Goal: Use online tool/utility: Utilize a website feature to perform a specific function

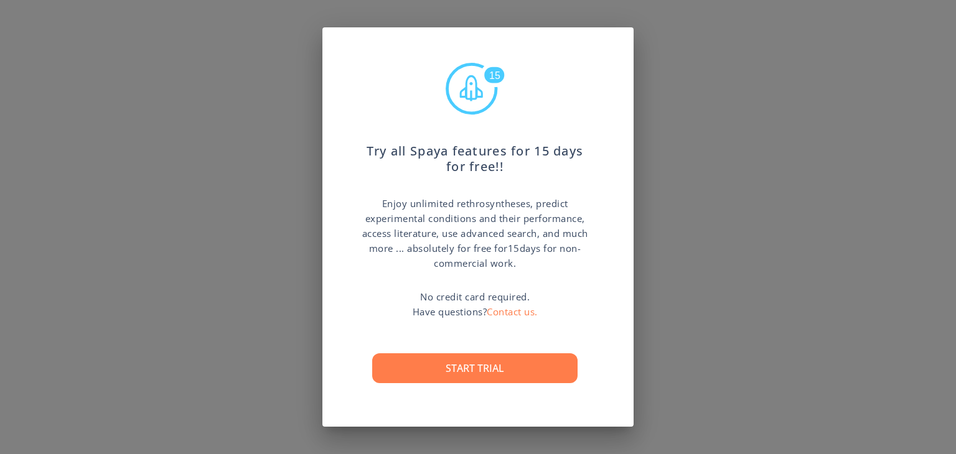
click at [479, 356] on button "Start trial" at bounding box center [474, 368] width 205 height 30
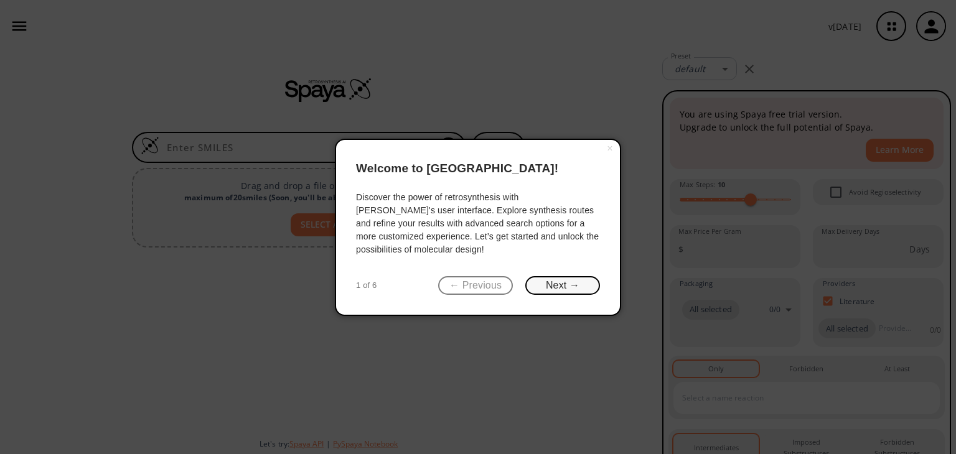
click at [546, 284] on button "Next →" at bounding box center [562, 285] width 75 height 19
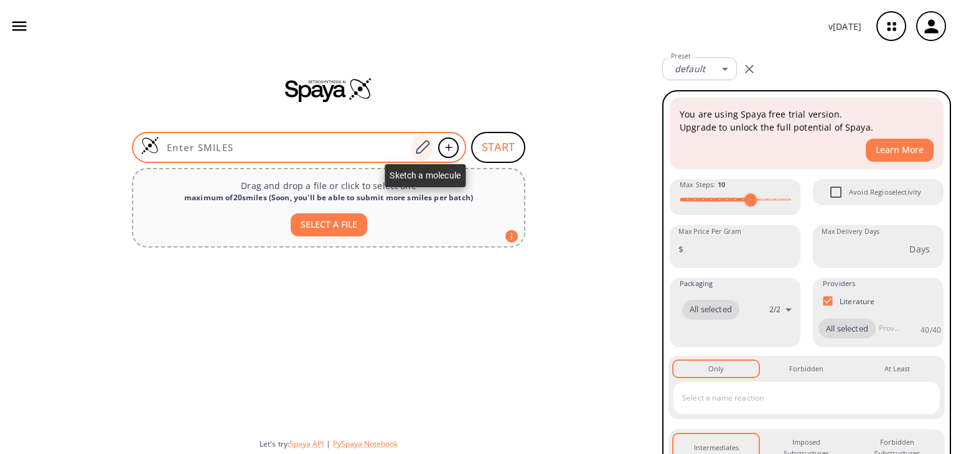
click at [418, 150] on icon at bounding box center [422, 147] width 17 height 16
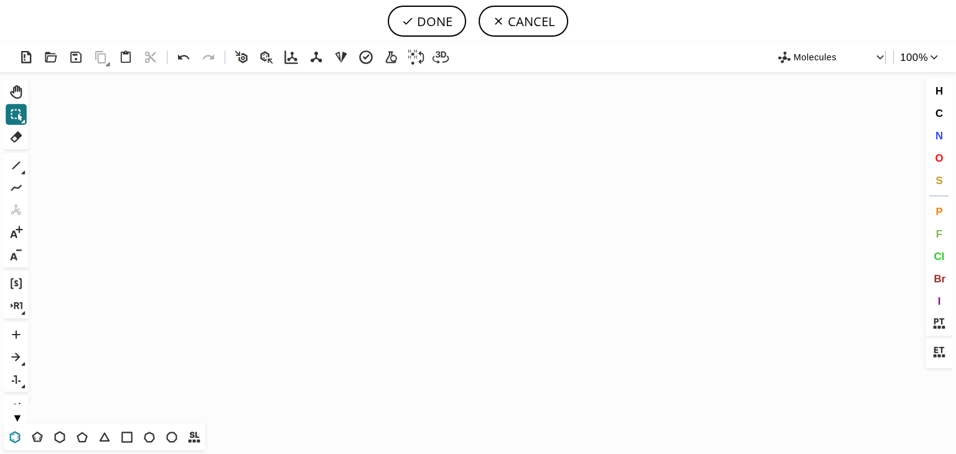
click at [11, 442] on icon at bounding box center [15, 437] width 16 height 16
click at [462, 275] on icon "Created with [PERSON_NAME] 2.3.0" at bounding box center [478, 248] width 889 height 352
click at [16, 167] on icon at bounding box center [16, 165] width 16 height 16
click at [12, 434] on icon at bounding box center [15, 437] width 11 height 12
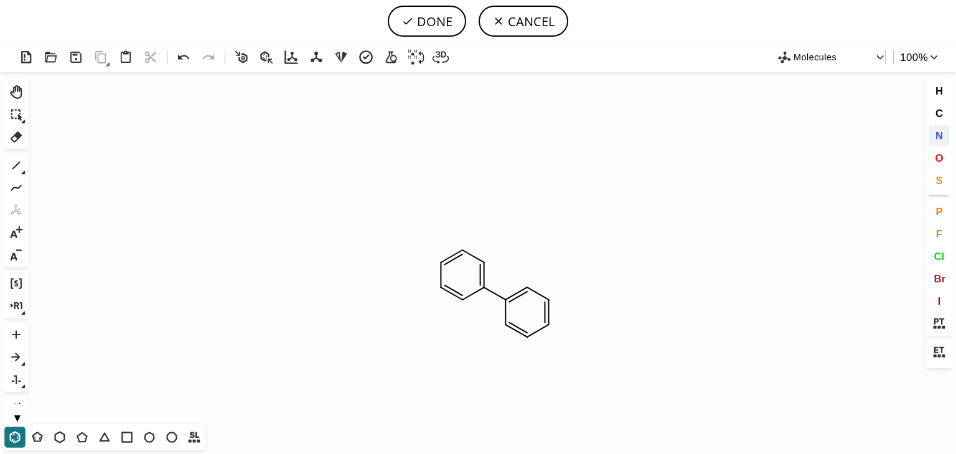
click at [936, 136] on span "N" at bounding box center [938, 135] width 7 height 12
click at [509, 326] on tspan "N" at bounding box center [509, 326] width 6 height 9
click at [22, 164] on icon at bounding box center [16, 165] width 16 height 16
click at [424, 307] on icon "Created with [PERSON_NAME] 2.3.0 C H 3 N C H 3 N" at bounding box center [478, 248] width 889 height 352
click at [945, 136] on button "N" at bounding box center [938, 135] width 21 height 21
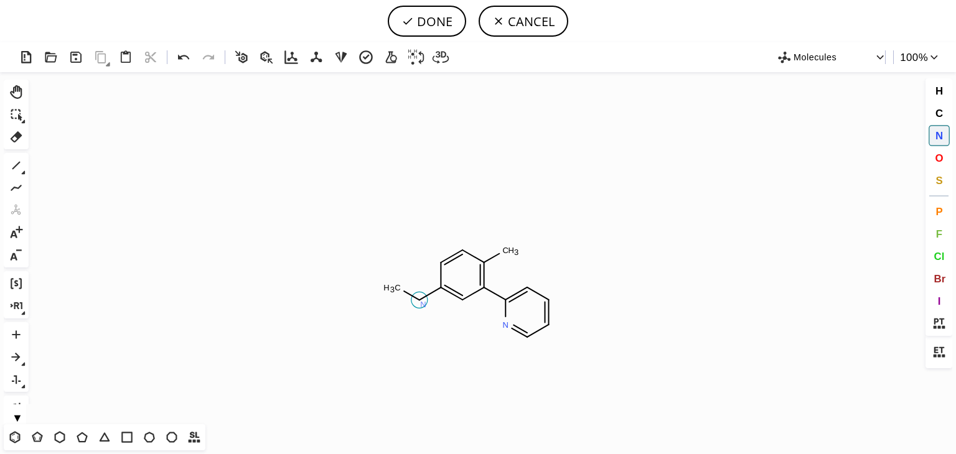
click at [423, 304] on tspan "N" at bounding box center [423, 304] width 6 height 9
click at [940, 157] on span "O" at bounding box center [939, 158] width 8 height 12
click at [399, 289] on tspan "O" at bounding box center [399, 289] width 6 height 9
click at [936, 256] on span "Cl" at bounding box center [938, 256] width 11 height 12
click at [507, 252] on tspan "Cl" at bounding box center [507, 252] width 8 height 9
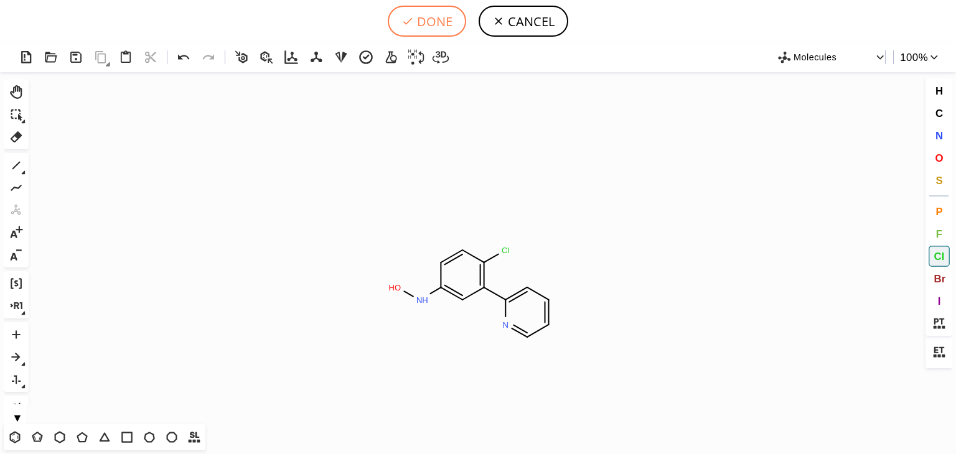
click at [442, 22] on button "DONE" at bounding box center [427, 21] width 78 height 31
type input "C1C(NO)=CC(C2N=CC=CC=2)=C(Cl)C=1"
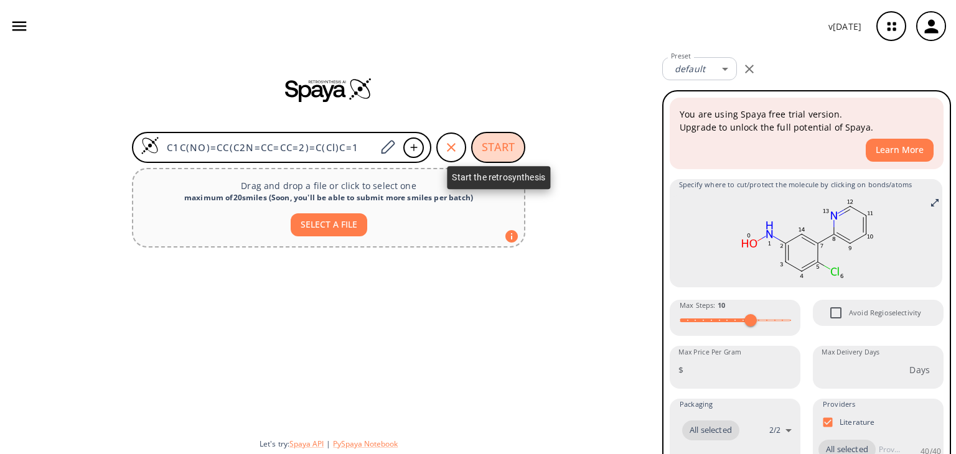
click at [498, 151] on button "START" at bounding box center [498, 147] width 54 height 31
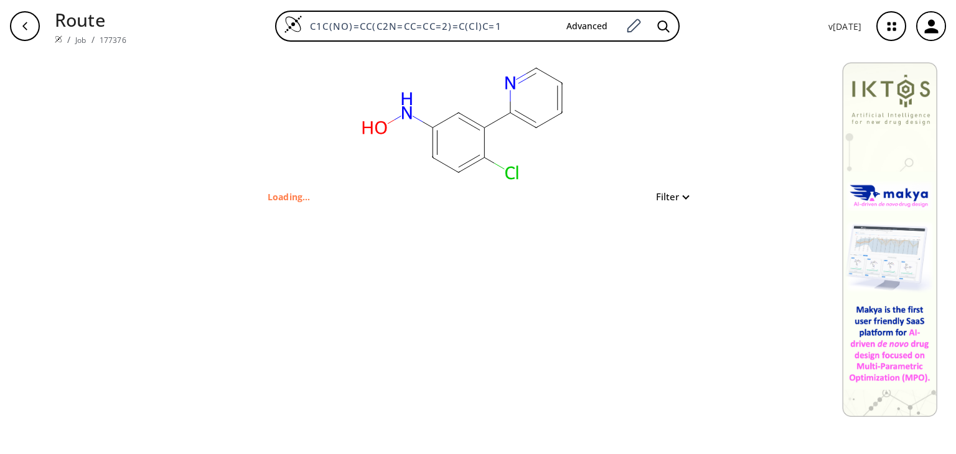
type input "C1(C2C(Cl)=CC=C(NO)C=2)N=CC=CC=1"
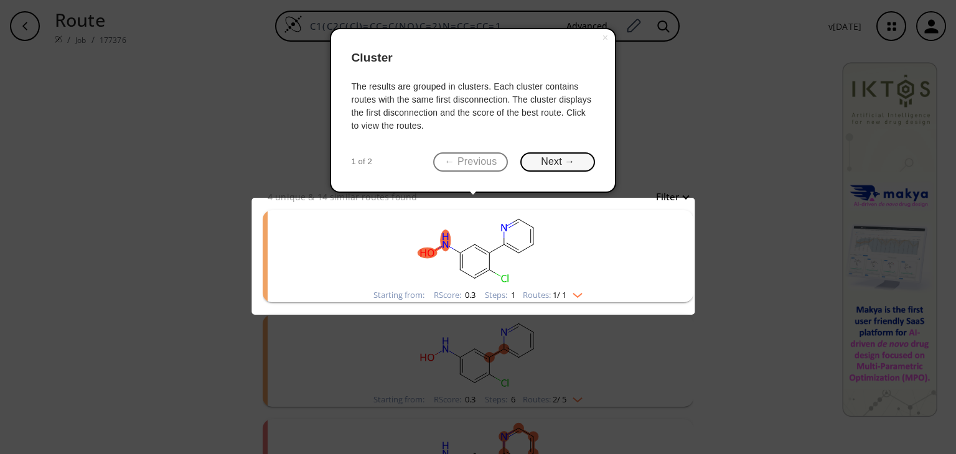
click at [551, 160] on button "Next →" at bounding box center [557, 161] width 75 height 19
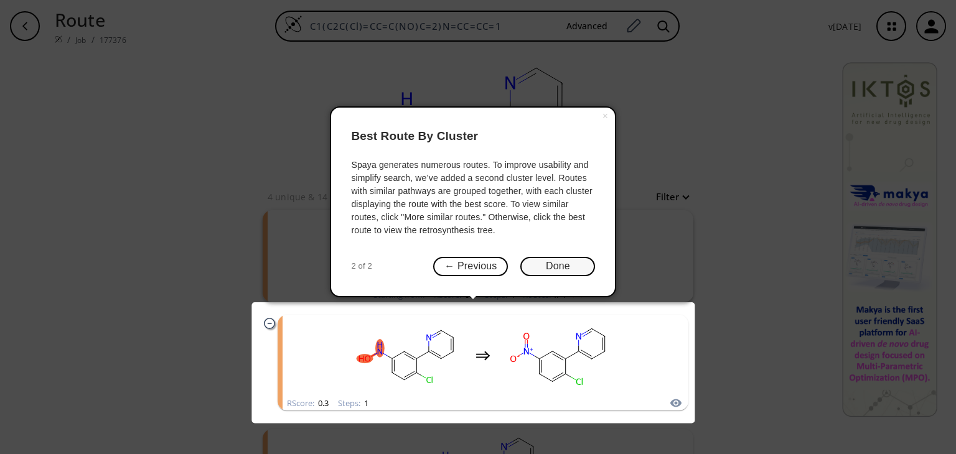
click at [554, 263] on button "Done" at bounding box center [557, 266] width 75 height 19
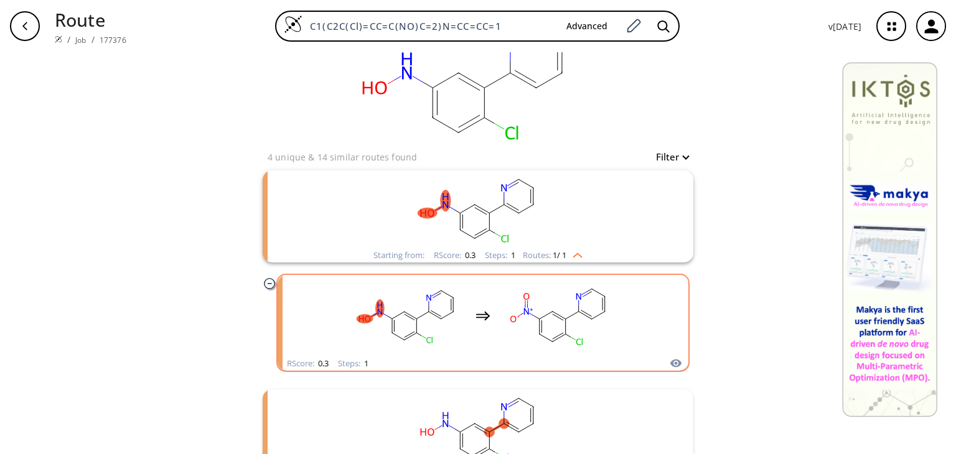
scroll to position [62, 0]
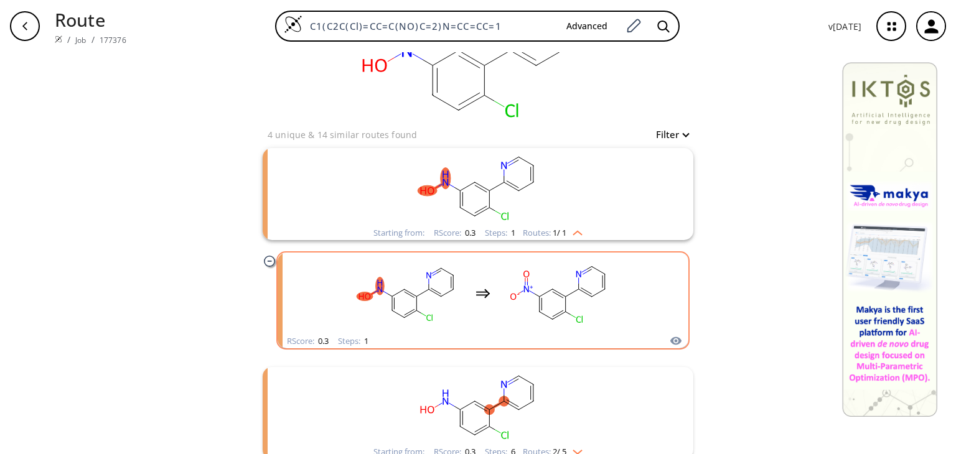
click at [480, 289] on icon "clusters" at bounding box center [482, 293] width 15 height 15
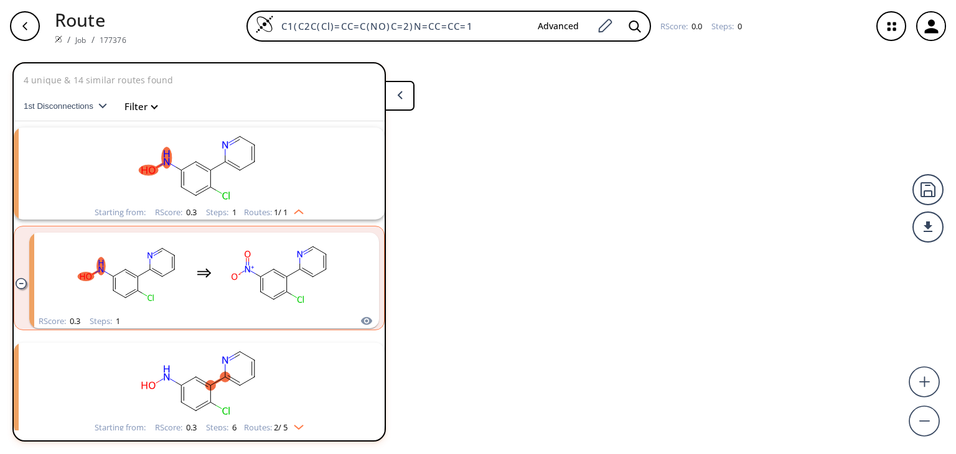
scroll to position [27, 0]
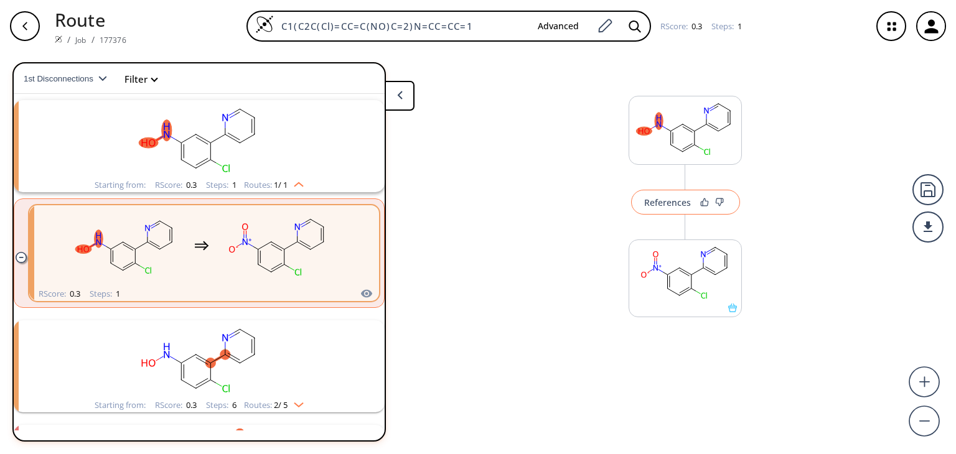
click at [666, 202] on div "References" at bounding box center [667, 202] width 47 height 8
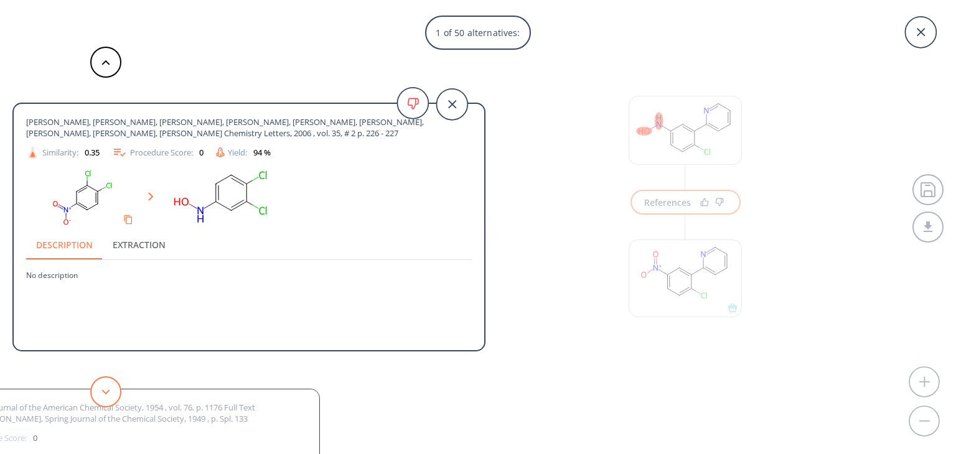
click at [99, 398] on button at bounding box center [105, 391] width 31 height 31
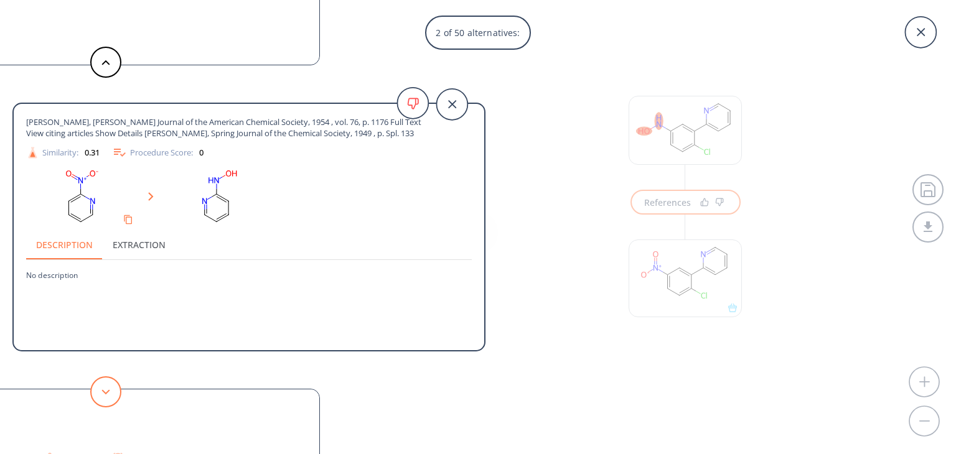
click at [99, 398] on button at bounding box center [105, 391] width 31 height 31
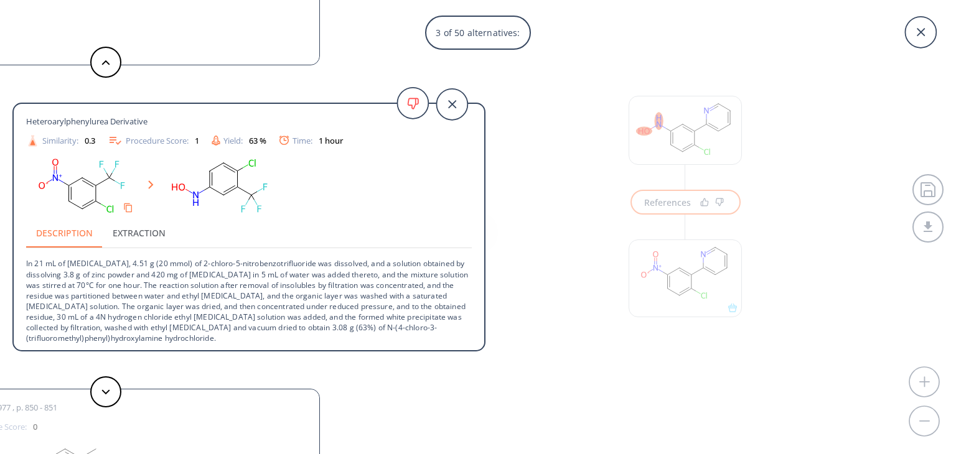
scroll to position [34, 0]
click at [113, 396] on button at bounding box center [105, 391] width 31 height 31
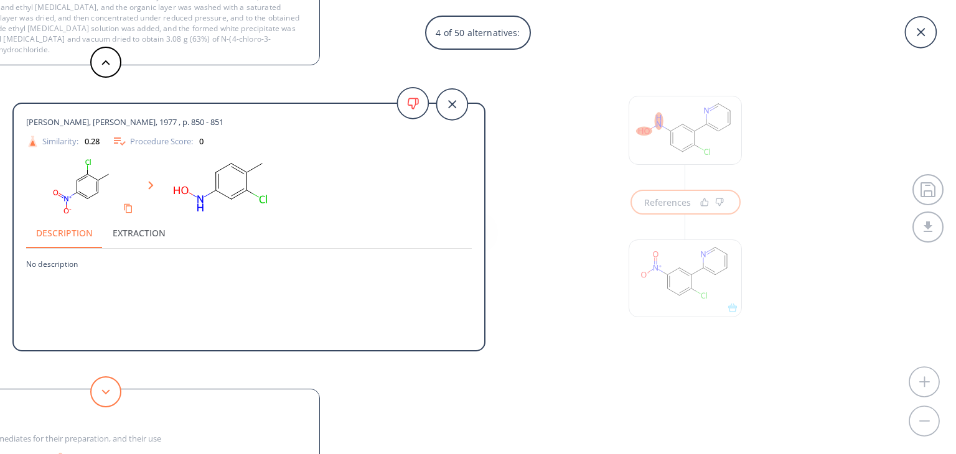
click at [113, 395] on button at bounding box center [105, 391] width 31 height 31
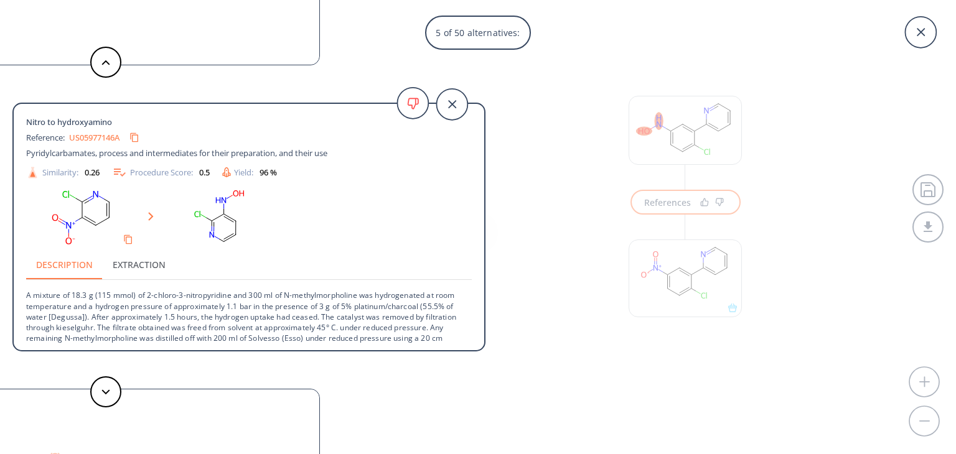
scroll to position [22, 0]
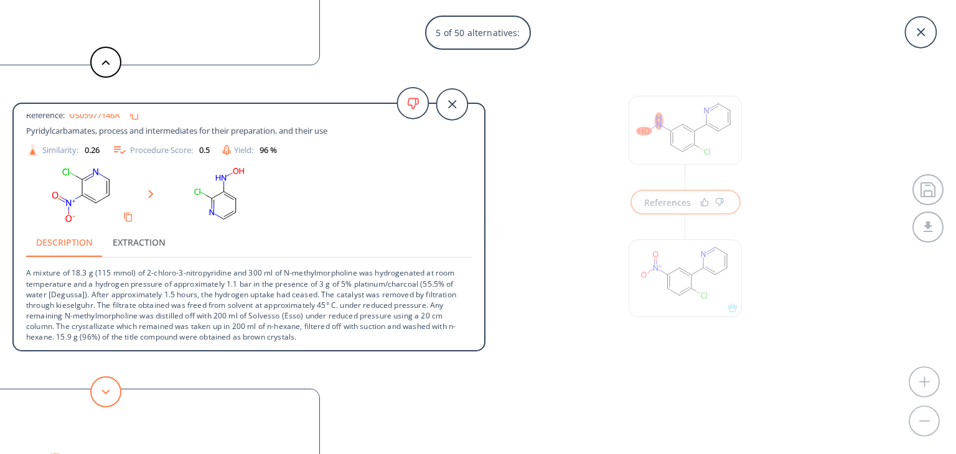
click at [109, 392] on icon at bounding box center [105, 393] width 9 height 6
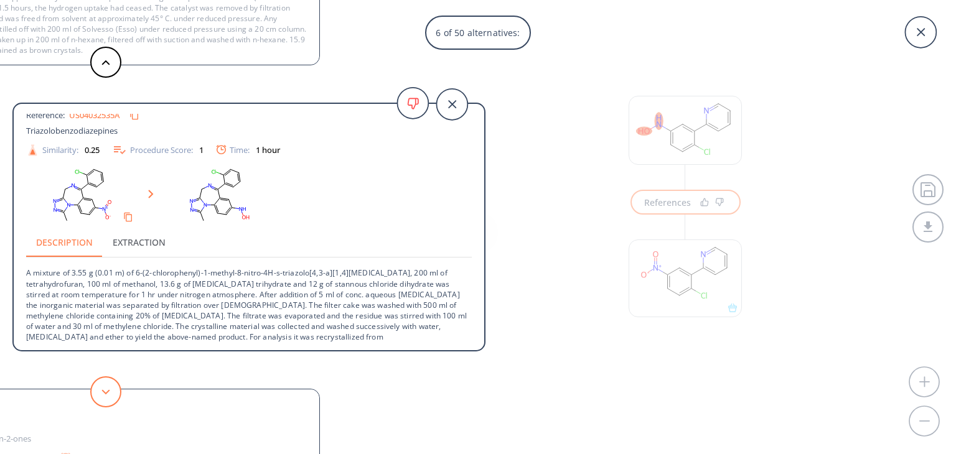
click at [97, 402] on button at bounding box center [105, 391] width 31 height 31
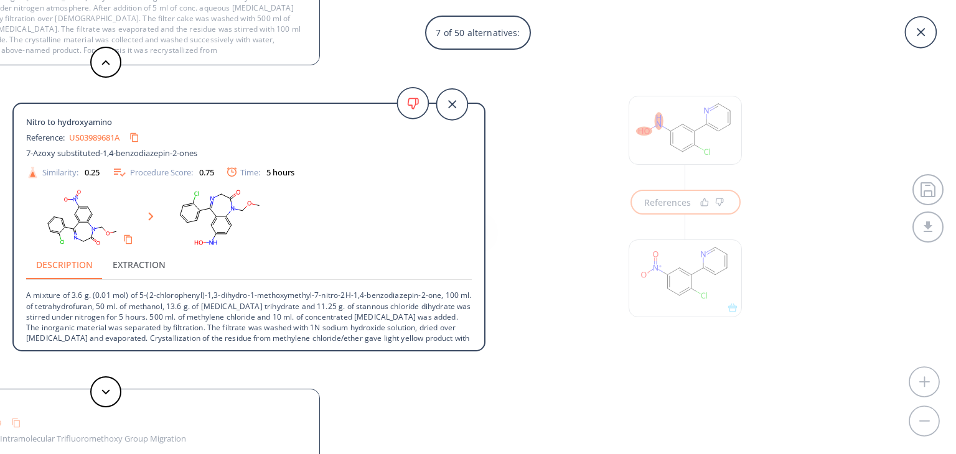
scroll to position [12, 0]
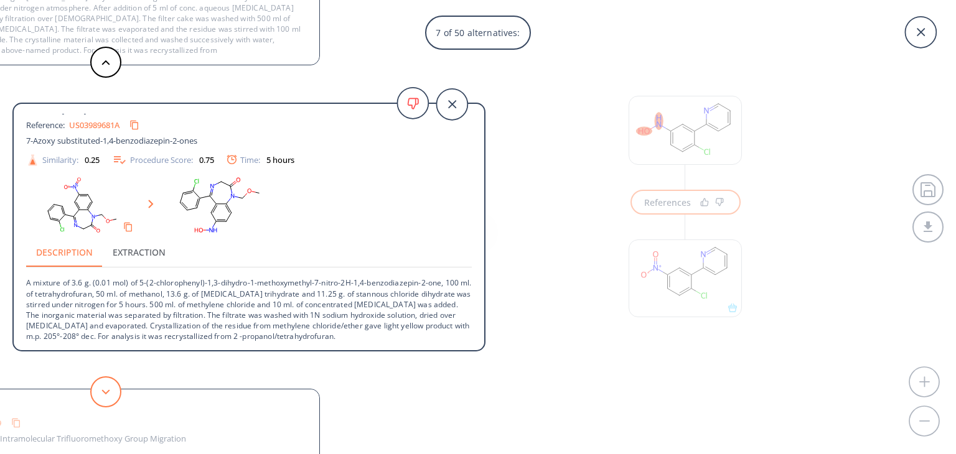
click at [118, 394] on button at bounding box center [105, 391] width 31 height 31
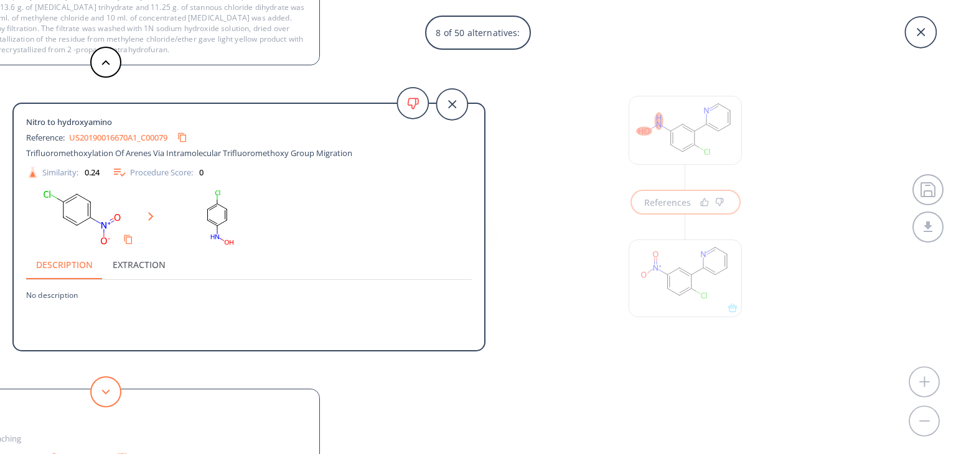
click at [118, 394] on button at bounding box center [105, 391] width 31 height 31
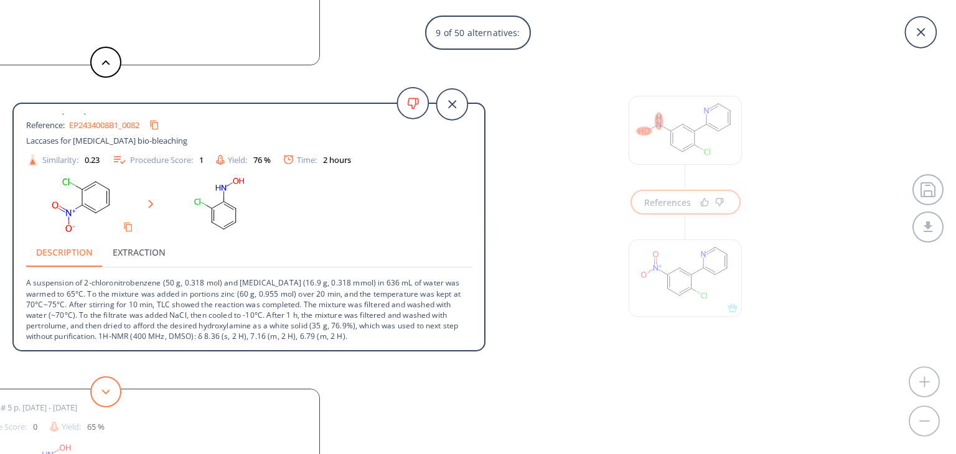
click at [112, 391] on button at bounding box center [105, 391] width 31 height 31
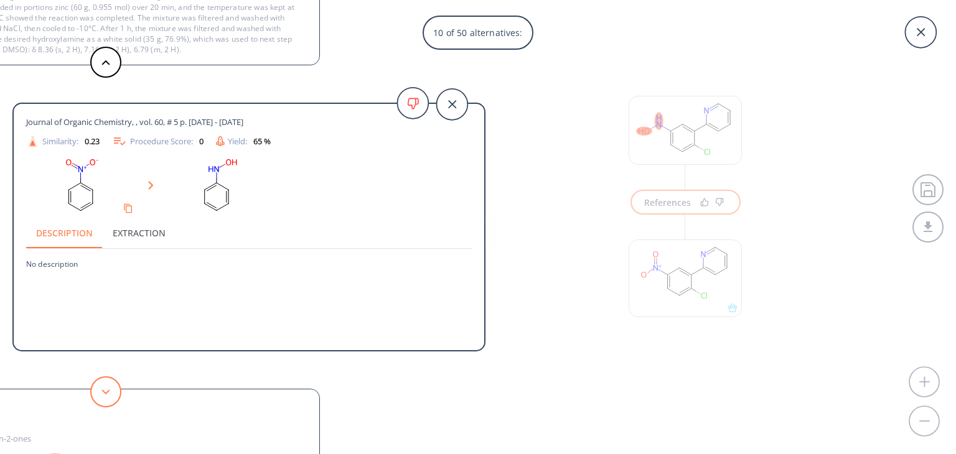
click at [112, 391] on button at bounding box center [105, 391] width 31 height 31
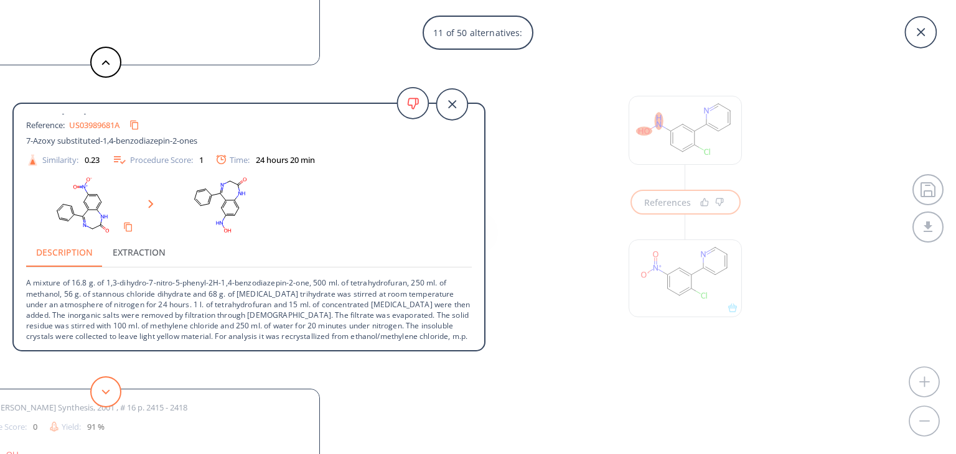
click at [105, 380] on button at bounding box center [105, 391] width 31 height 31
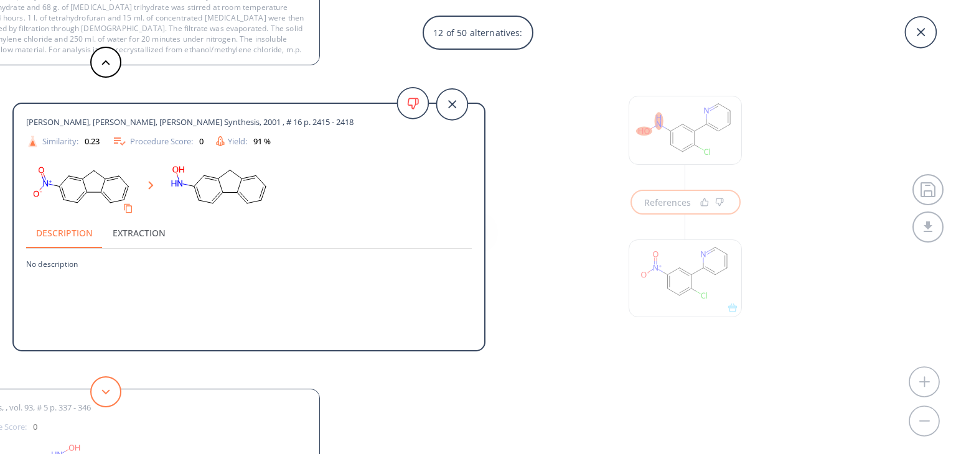
click at [102, 381] on button at bounding box center [105, 391] width 31 height 31
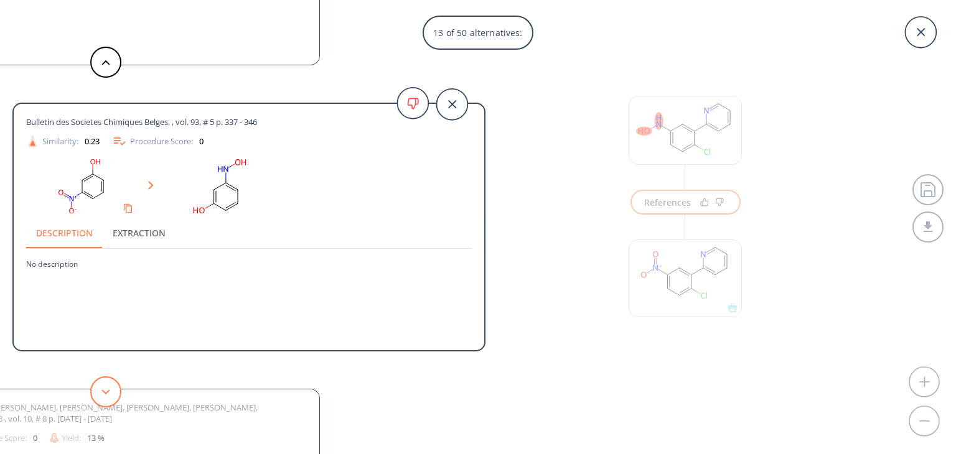
click at [102, 382] on button at bounding box center [105, 391] width 31 height 31
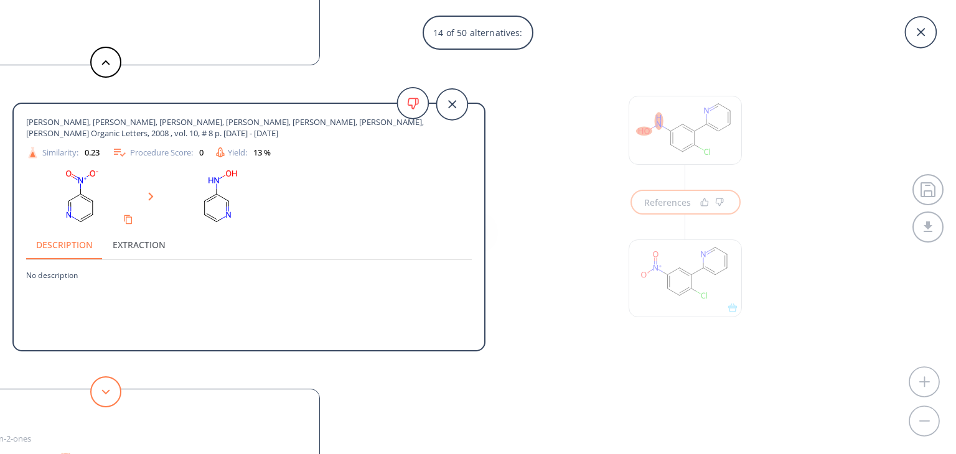
click at [102, 383] on button at bounding box center [105, 391] width 31 height 31
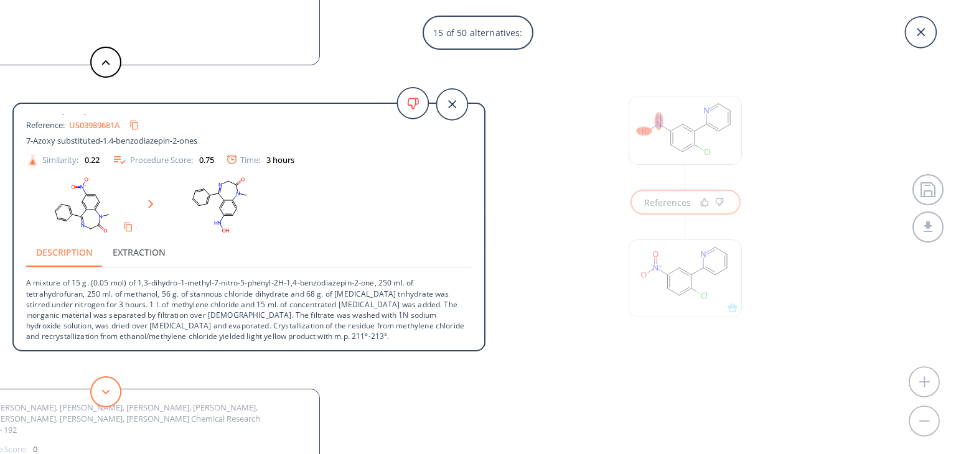
click at [110, 400] on button at bounding box center [105, 391] width 31 height 31
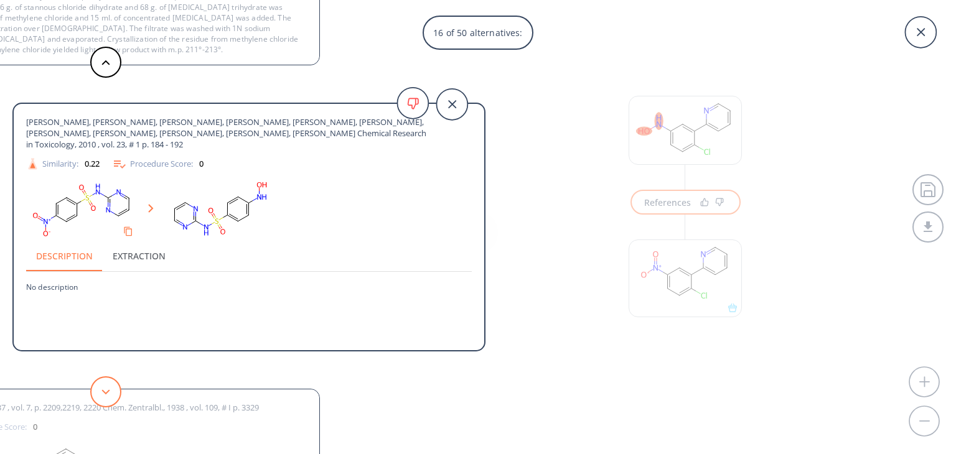
click at [110, 400] on button at bounding box center [105, 391] width 31 height 31
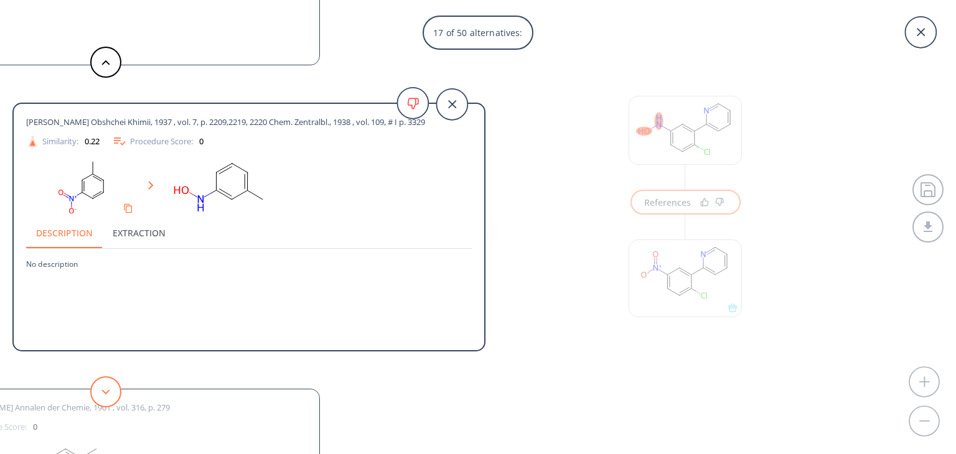
click at [110, 400] on button at bounding box center [105, 391] width 31 height 31
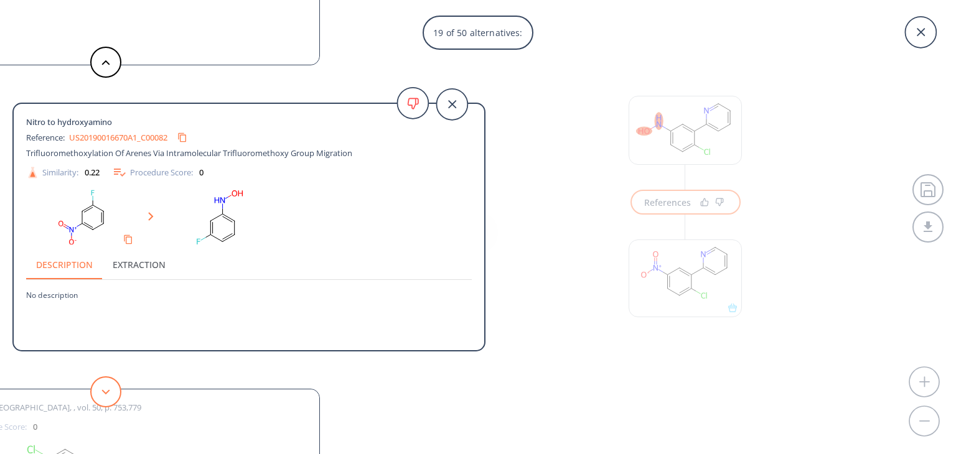
click at [110, 400] on button at bounding box center [105, 391] width 31 height 31
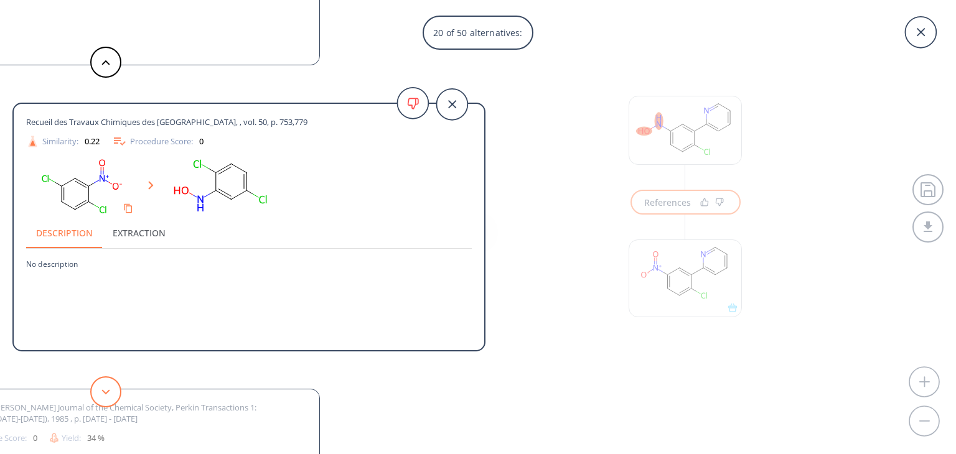
click at [110, 400] on button at bounding box center [105, 391] width 31 height 31
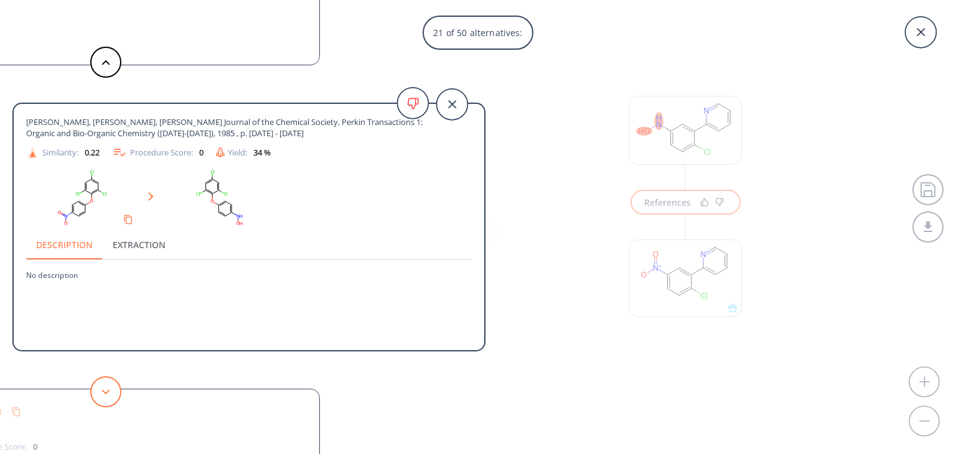
click at [110, 400] on button at bounding box center [105, 391] width 31 height 31
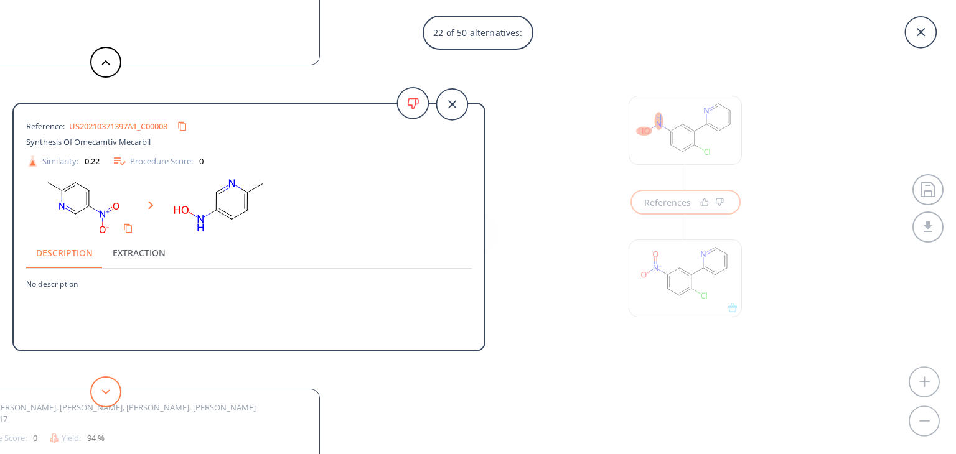
click at [110, 400] on button at bounding box center [105, 391] width 31 height 31
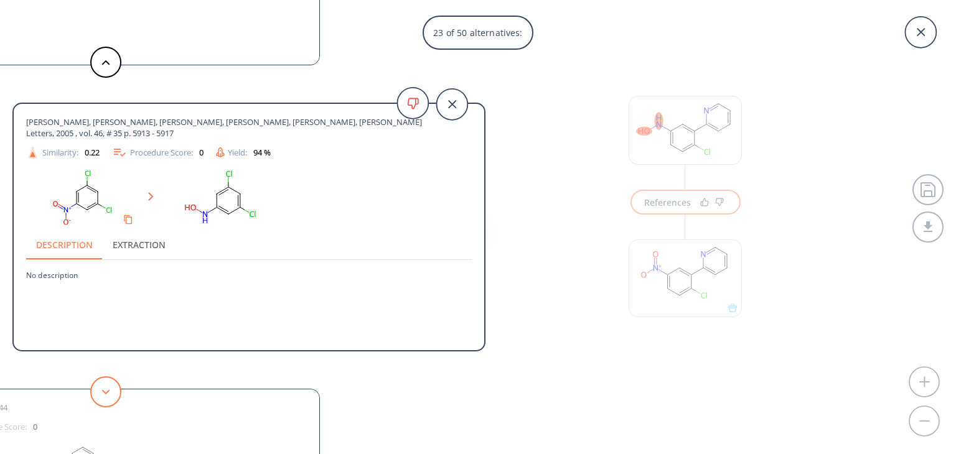
click at [110, 400] on button at bounding box center [105, 391] width 31 height 31
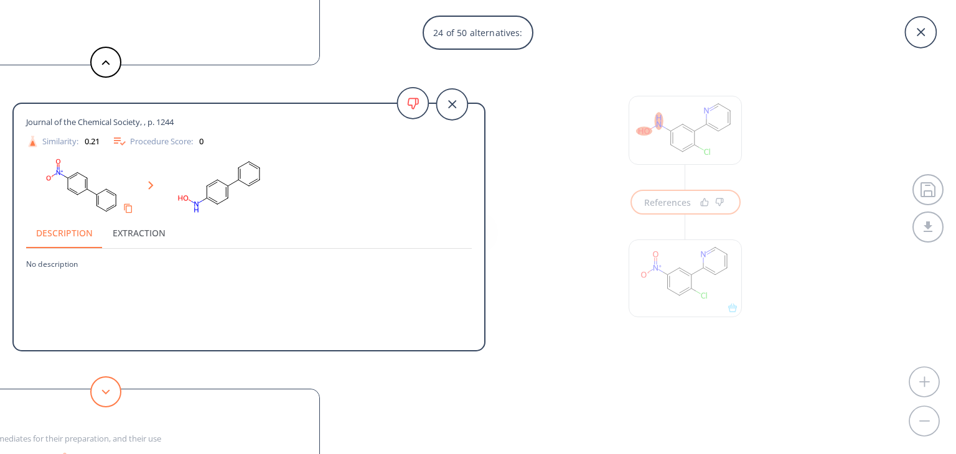
click at [110, 400] on button at bounding box center [105, 391] width 31 height 31
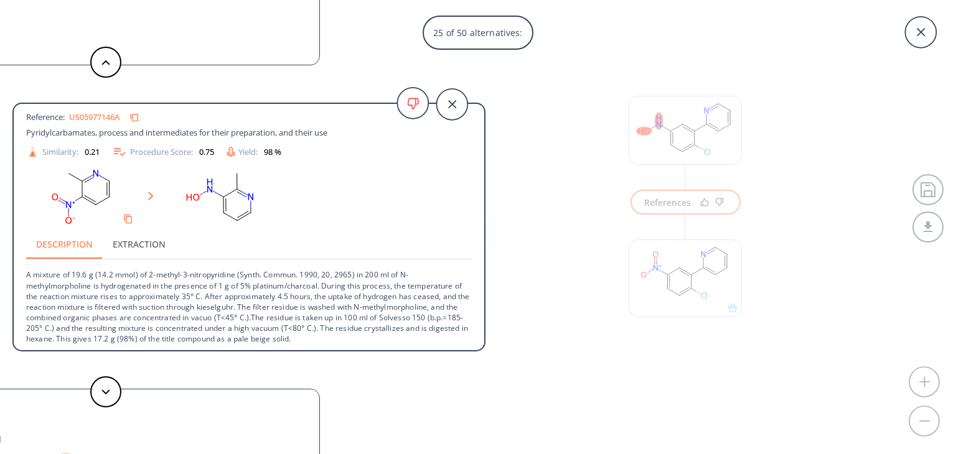
scroll to position [22, 0]
click at [102, 391] on icon at bounding box center [105, 393] width 9 height 6
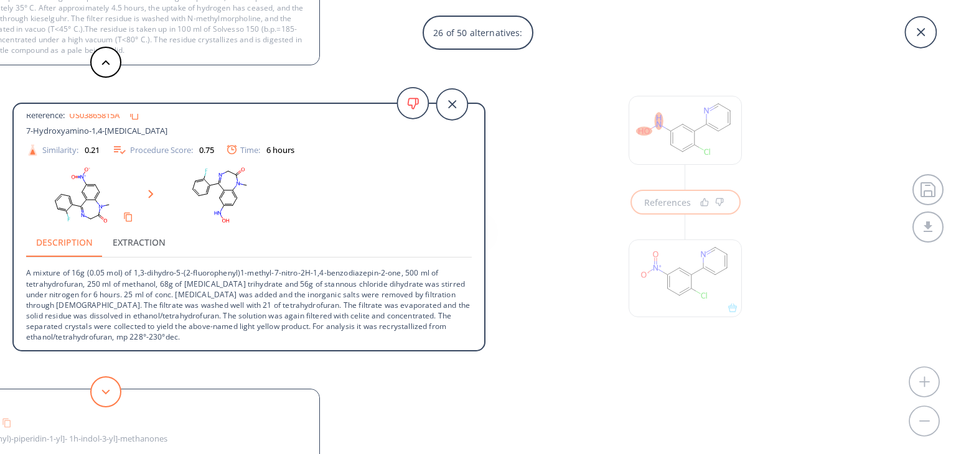
click at [110, 392] on icon at bounding box center [105, 393] width 9 height 6
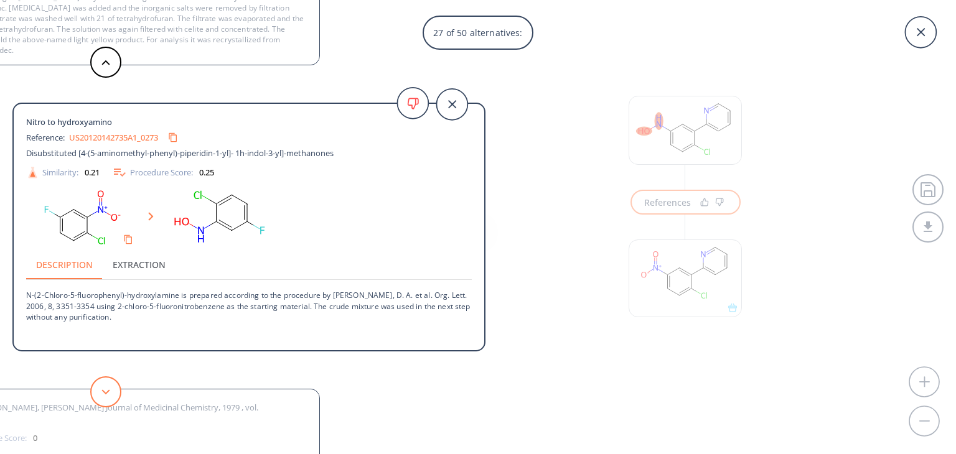
click at [109, 390] on polygon at bounding box center [106, 392] width 8 height 5
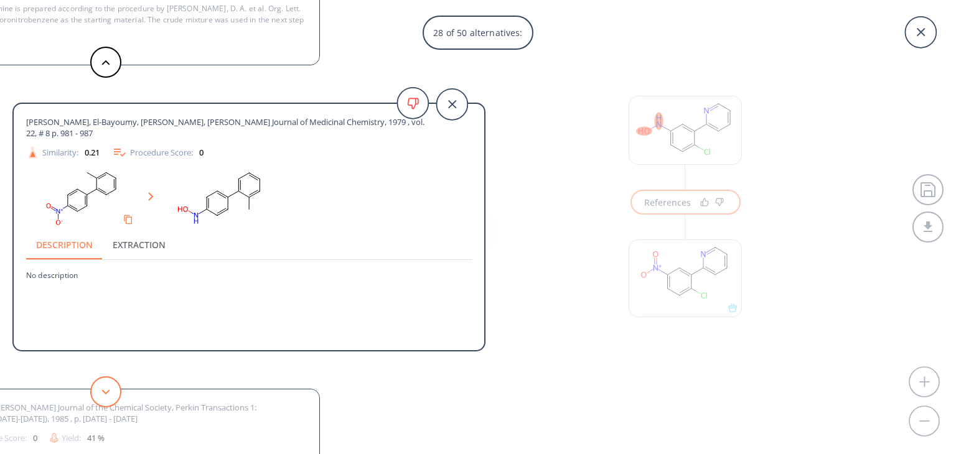
click at [109, 390] on polygon at bounding box center [106, 392] width 8 height 5
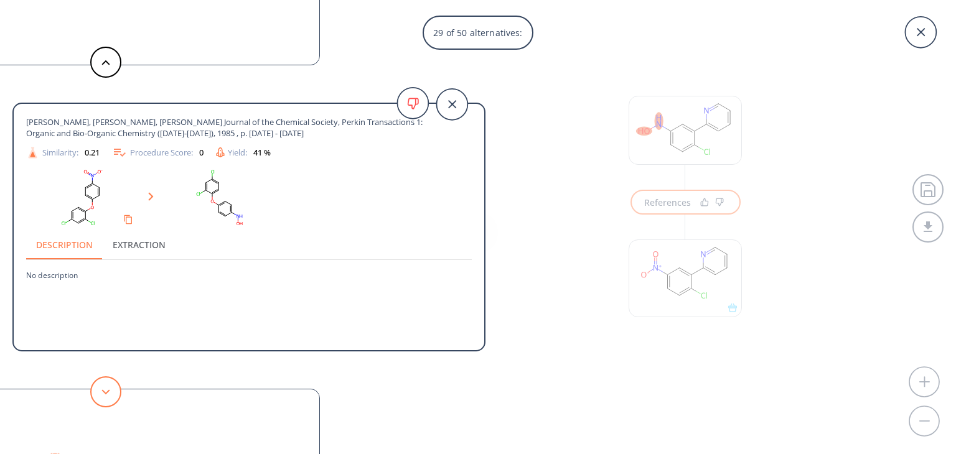
click at [109, 390] on polygon at bounding box center [106, 392] width 8 height 5
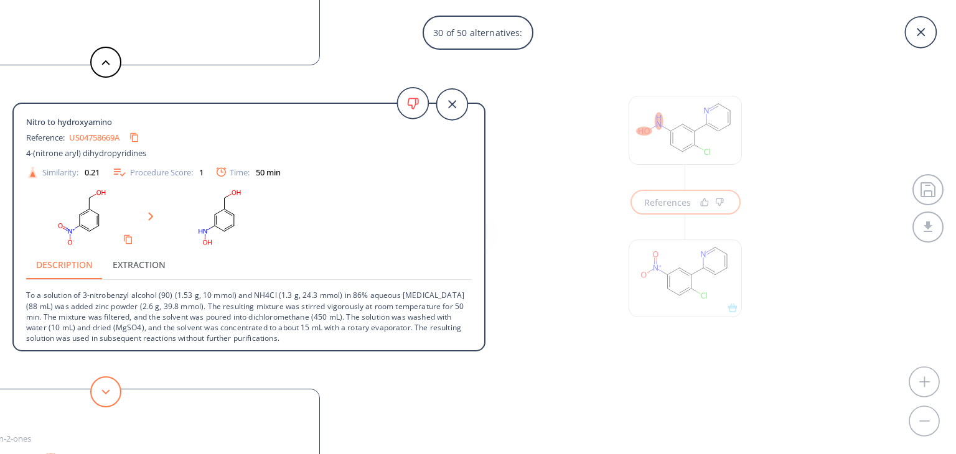
click at [107, 395] on button at bounding box center [105, 391] width 31 height 31
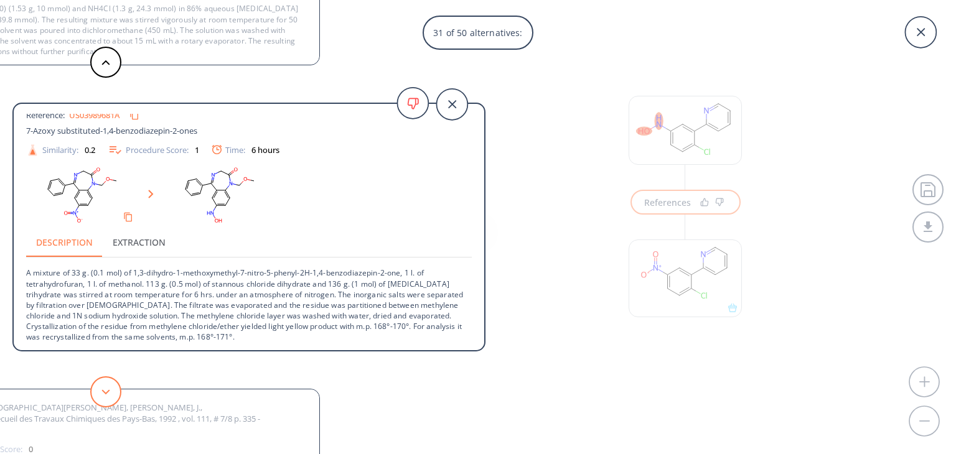
click at [109, 395] on button at bounding box center [105, 391] width 31 height 31
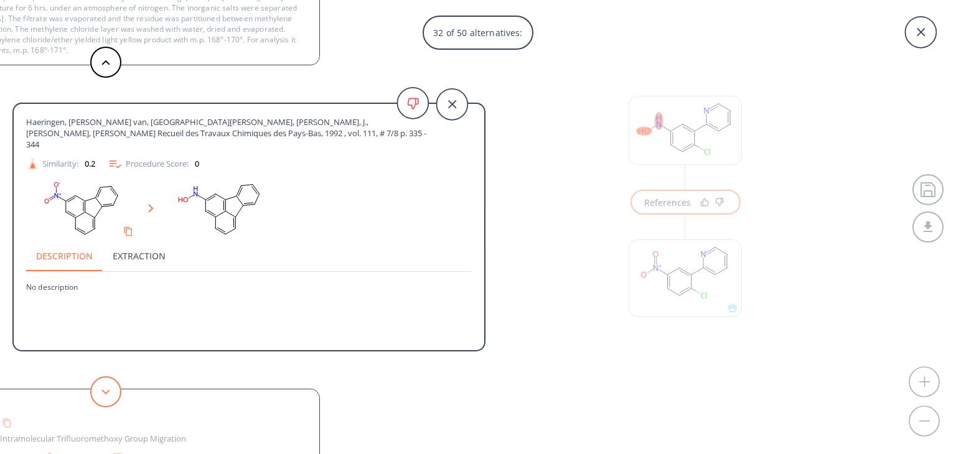
click at [112, 394] on button at bounding box center [105, 391] width 31 height 31
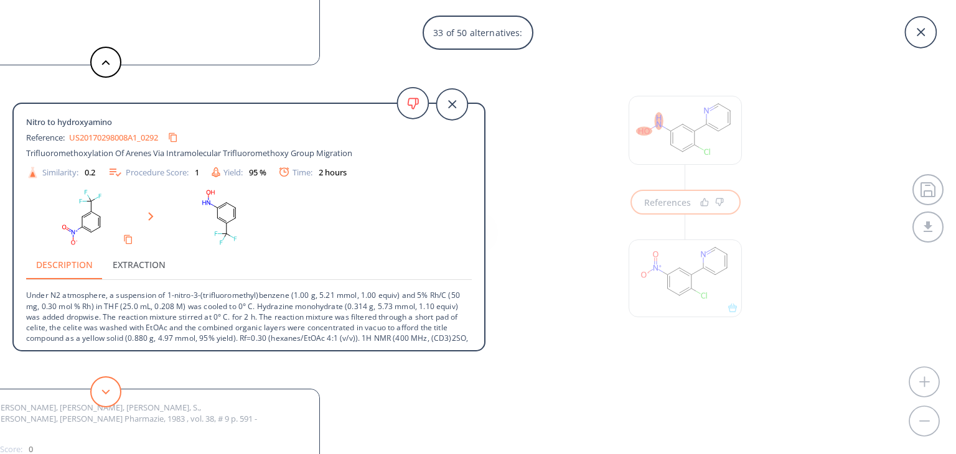
click at [105, 390] on icon at bounding box center [105, 393] width 9 height 6
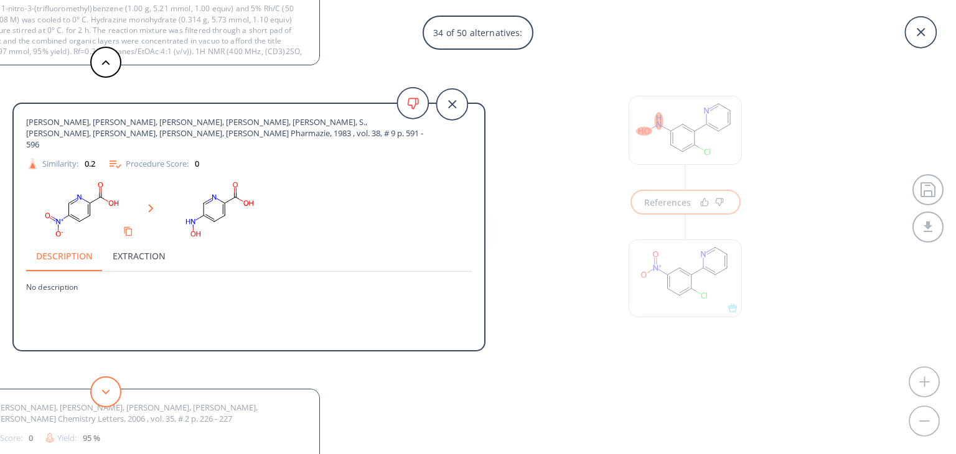
click at [106, 388] on button at bounding box center [105, 391] width 31 height 31
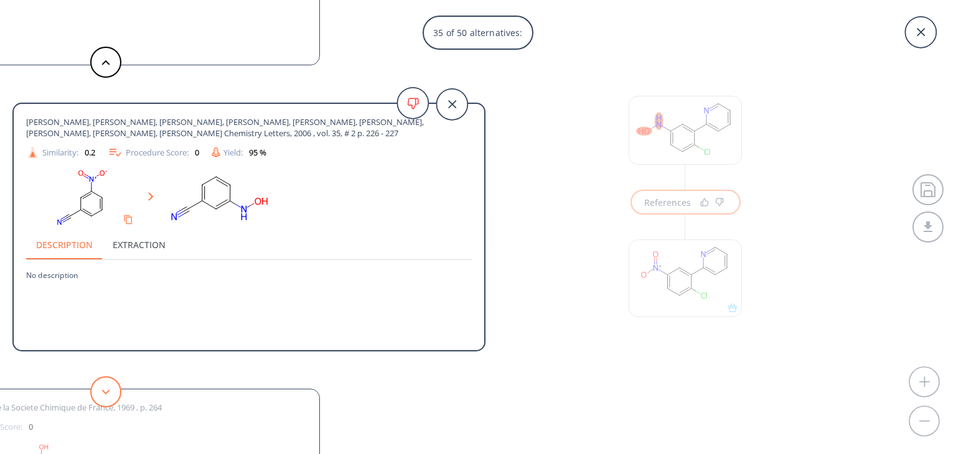
click at [106, 388] on button at bounding box center [105, 391] width 31 height 31
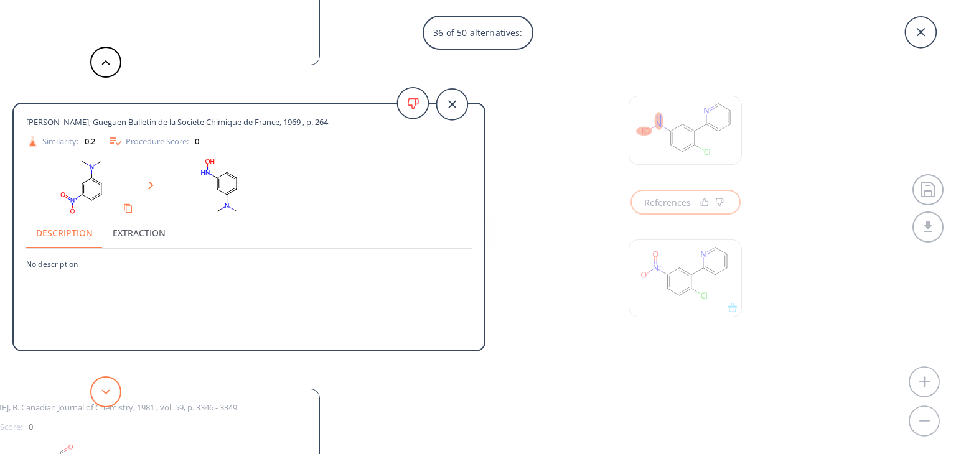
click at [106, 388] on button at bounding box center [105, 391] width 31 height 31
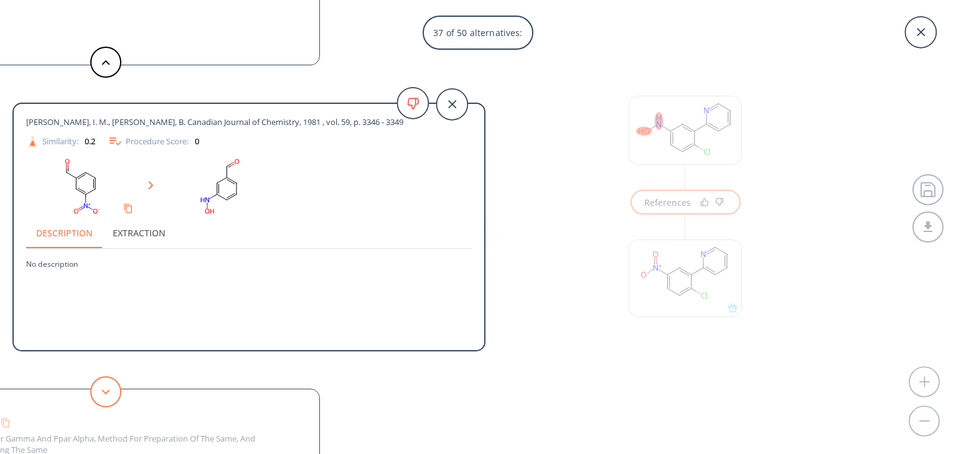
click at [106, 388] on button at bounding box center [105, 391] width 31 height 31
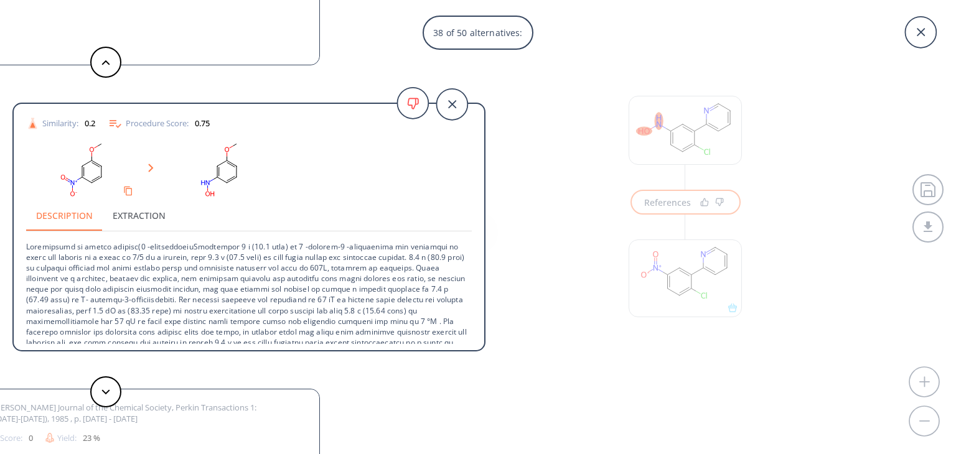
scroll to position [77, 0]
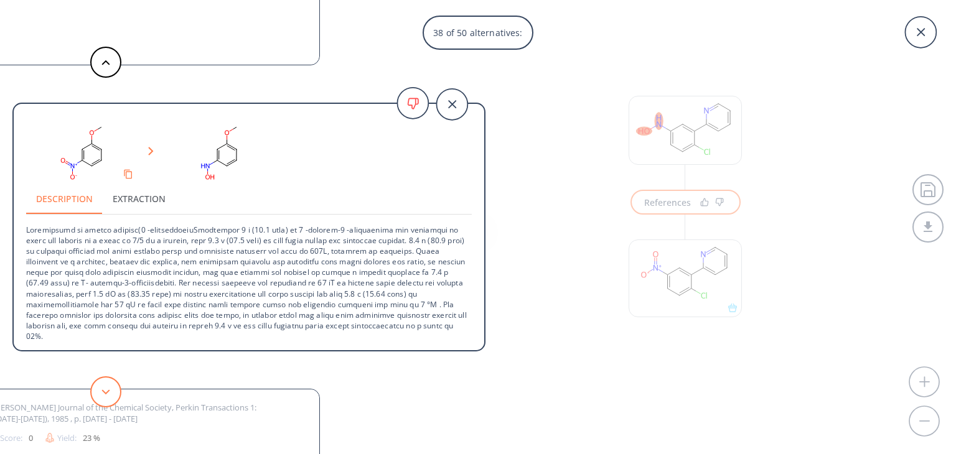
click at [111, 395] on button at bounding box center [105, 391] width 31 height 31
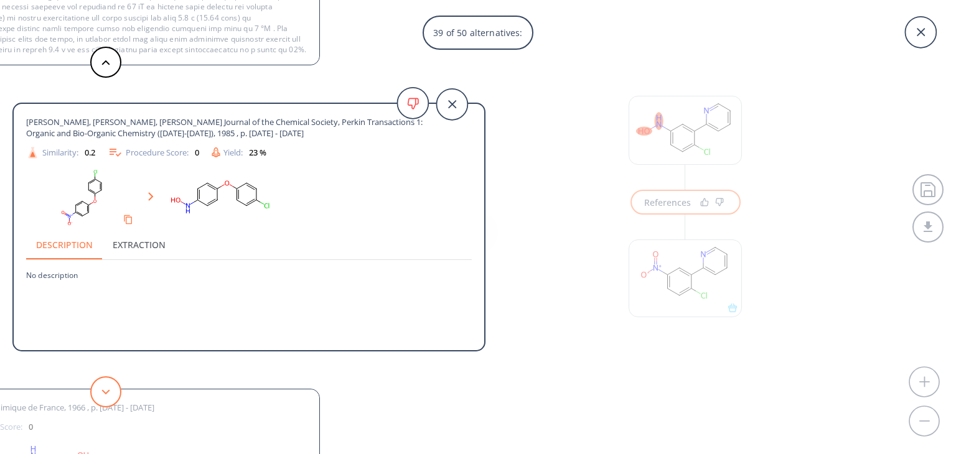
click at [111, 395] on button at bounding box center [105, 391] width 31 height 31
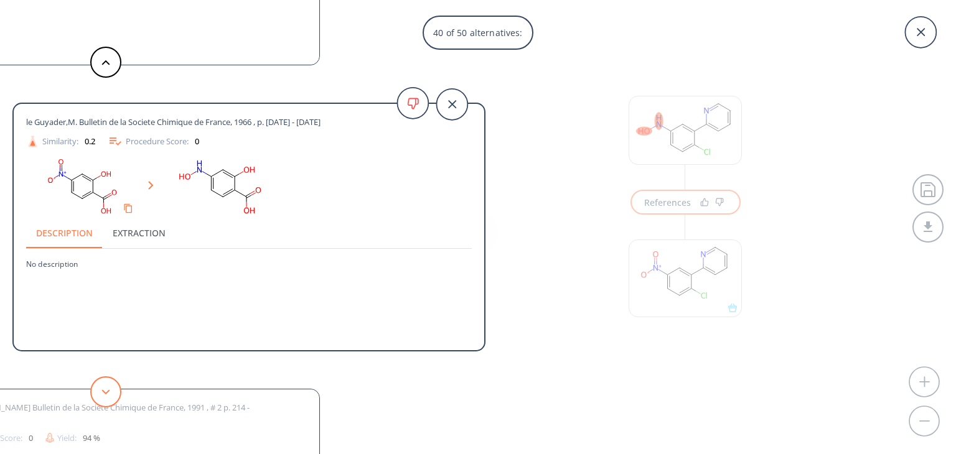
click at [111, 395] on button at bounding box center [105, 391] width 31 height 31
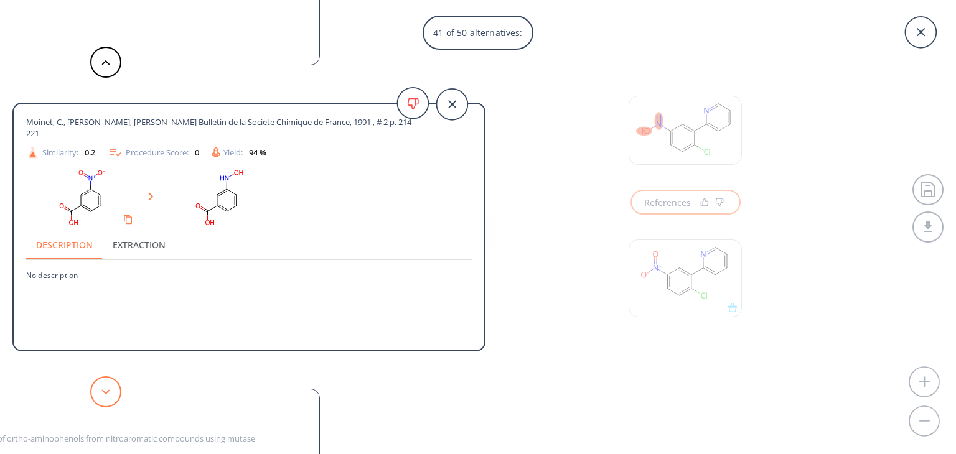
click at [111, 395] on button at bounding box center [105, 391] width 31 height 31
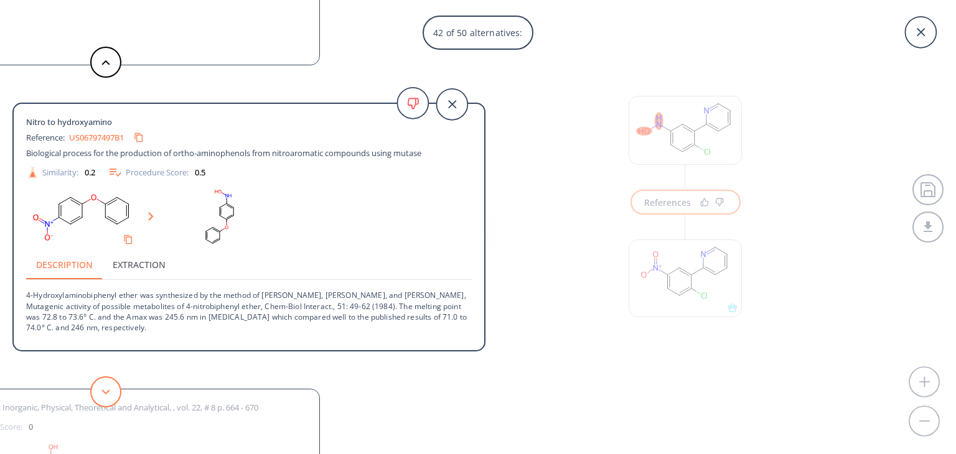
click at [111, 395] on button at bounding box center [105, 391] width 31 height 31
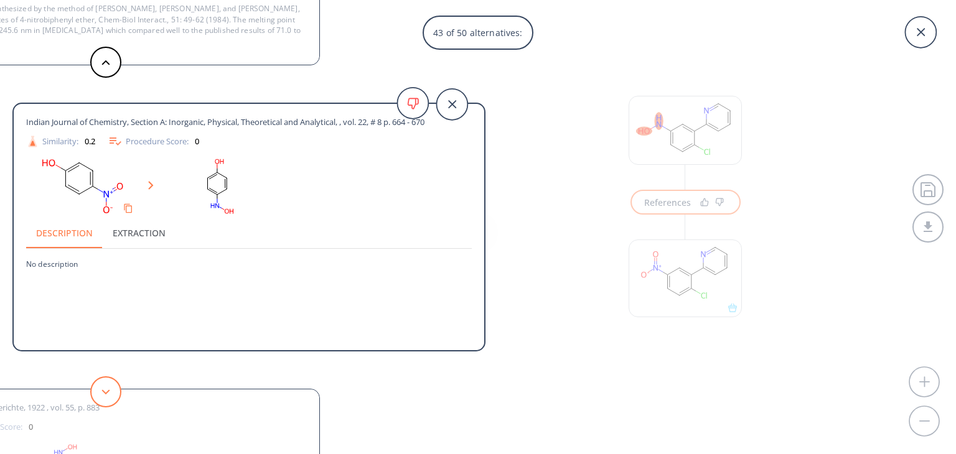
click at [111, 395] on button at bounding box center [105, 391] width 31 height 31
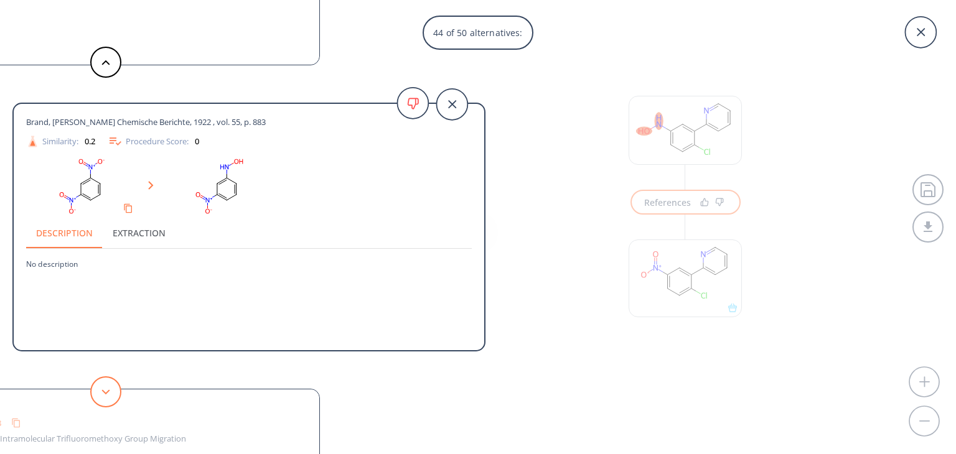
click at [111, 395] on button at bounding box center [105, 391] width 31 height 31
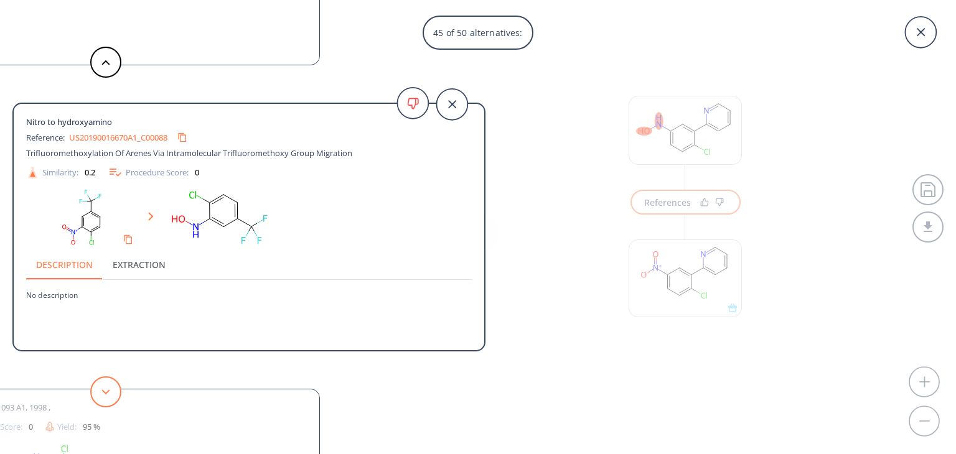
click at [111, 395] on button at bounding box center [105, 391] width 31 height 31
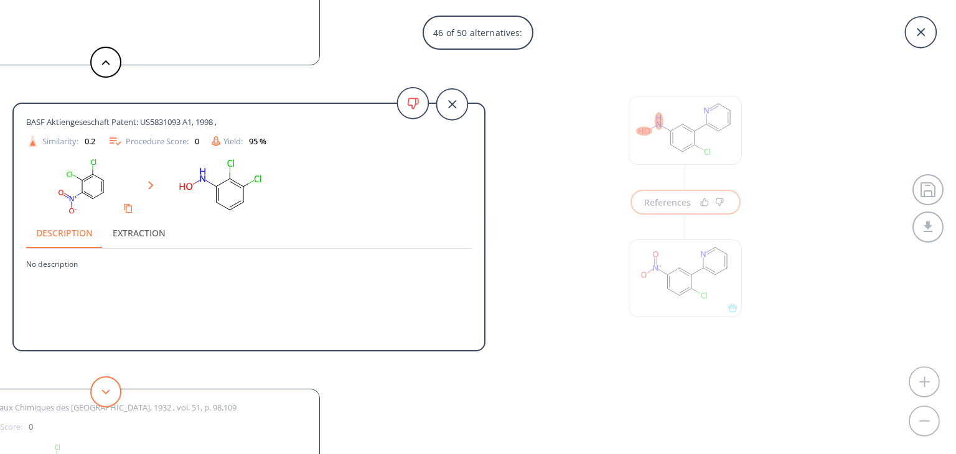
click at [111, 395] on button at bounding box center [105, 391] width 31 height 31
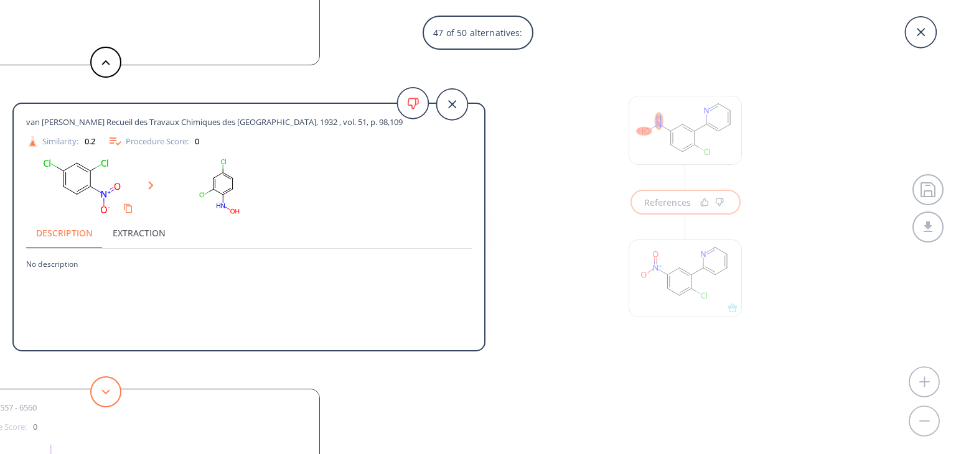
click at [111, 395] on button at bounding box center [105, 391] width 31 height 31
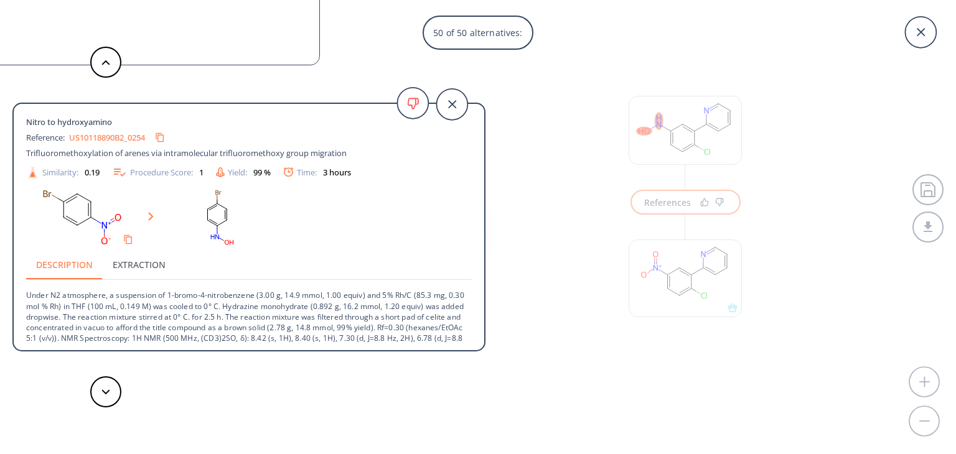
click at [655, 205] on div "50 of 50 alternatives: [PERSON_NAME], [PERSON_NAME], [PERSON_NAME], [PERSON_NAM…" at bounding box center [478, 227] width 956 height 454
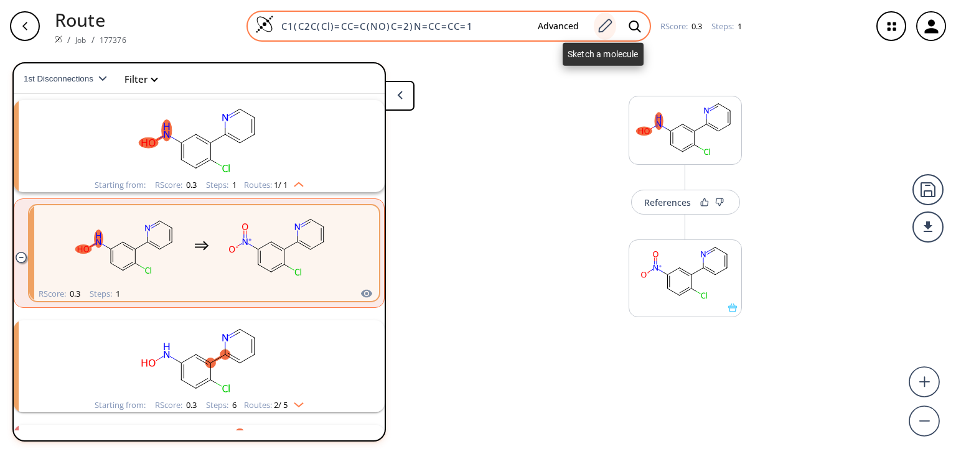
click at [605, 27] on icon at bounding box center [606, 26] width 14 height 14
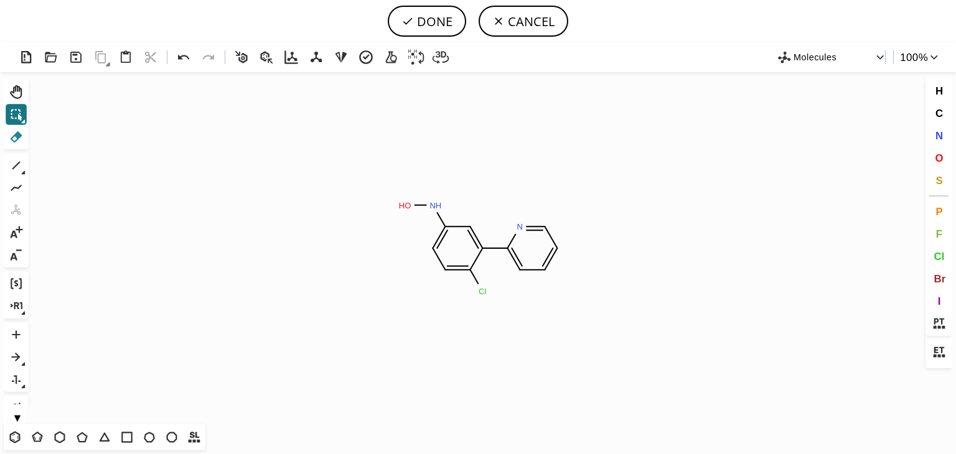
click at [14, 137] on icon at bounding box center [16, 137] width 16 height 16
click at [402, 203] on tspan "H" at bounding box center [402, 205] width 6 height 9
click at [19, 166] on icon at bounding box center [16, 165] width 16 height 16
click at [435, 187] on icon "Created with [PERSON_NAME] 2.3.0 C H 3 N H Cl N" at bounding box center [478, 248] width 889 height 352
drag, startPoint x: 177, startPoint y: 60, endPoint x: 192, endPoint y: 68, distance: 17.0
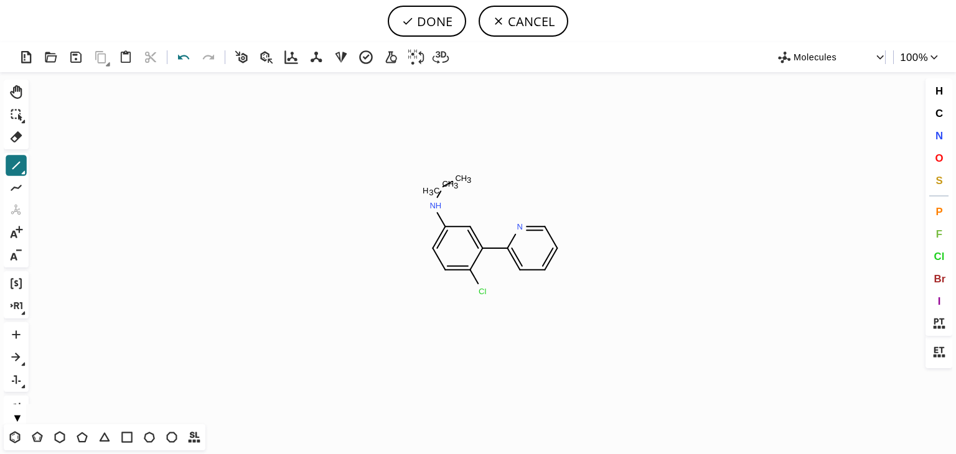
click at [179, 60] on icon at bounding box center [184, 58] width 18 height 18
click at [939, 157] on span "O" at bounding box center [939, 158] width 8 height 12
click at [446, 187] on tspan "O" at bounding box center [445, 187] width 6 height 9
drag, startPoint x: 403, startPoint y: 207, endPoint x: 361, endPoint y: 164, distance: 60.3
click at [403, 207] on tspan "O" at bounding box center [403, 207] width 6 height 9
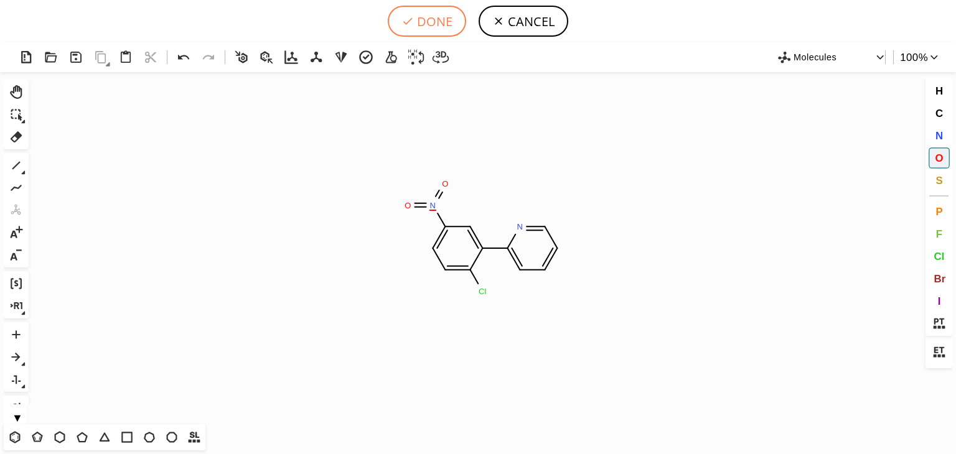
click at [431, 30] on button "DONE" at bounding box center [427, 21] width 78 height 31
type input "C1(=CC=CC=N1)C1=CC(N(=O)=O)=CC=C1Cl"
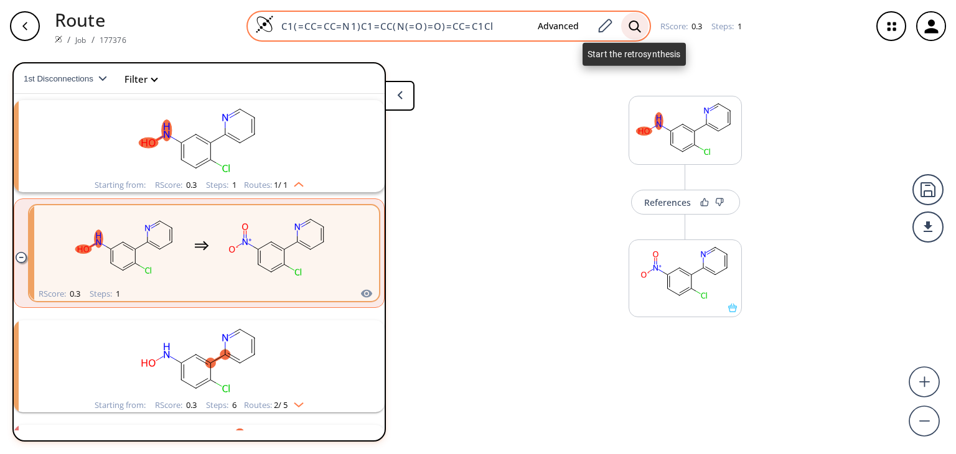
click at [634, 24] on icon at bounding box center [634, 26] width 12 height 13
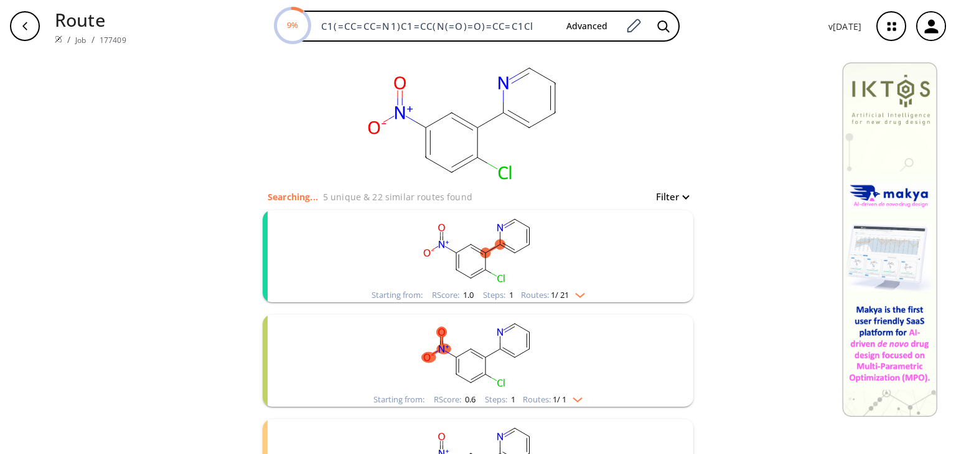
click at [584, 299] on div "Starting from: RScore : 1.0 Steps : 1 Routes: 1 / 21" at bounding box center [478, 295] width 232 height 14
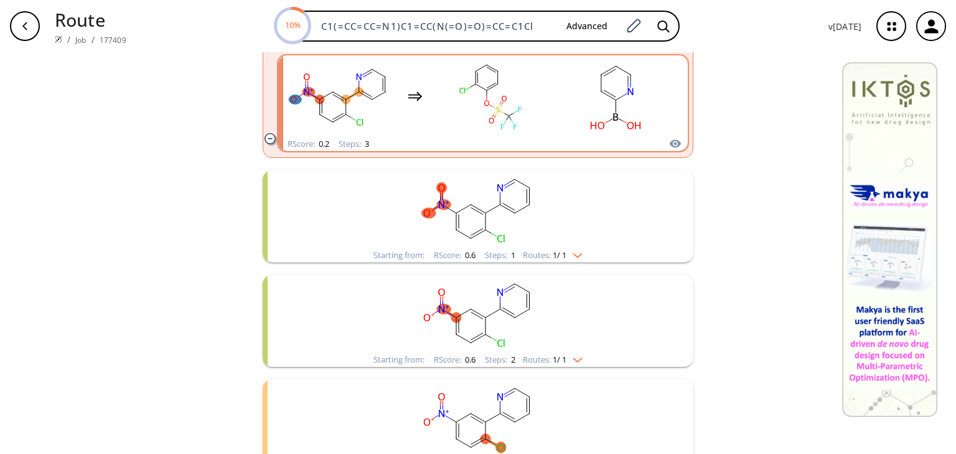
scroll to position [373, 0]
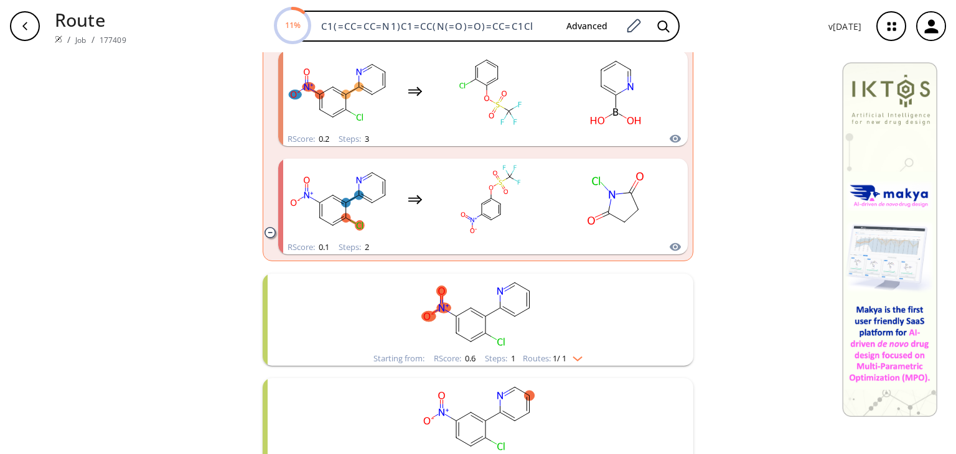
click at [575, 357] on img "clusters" at bounding box center [574, 357] width 16 height 10
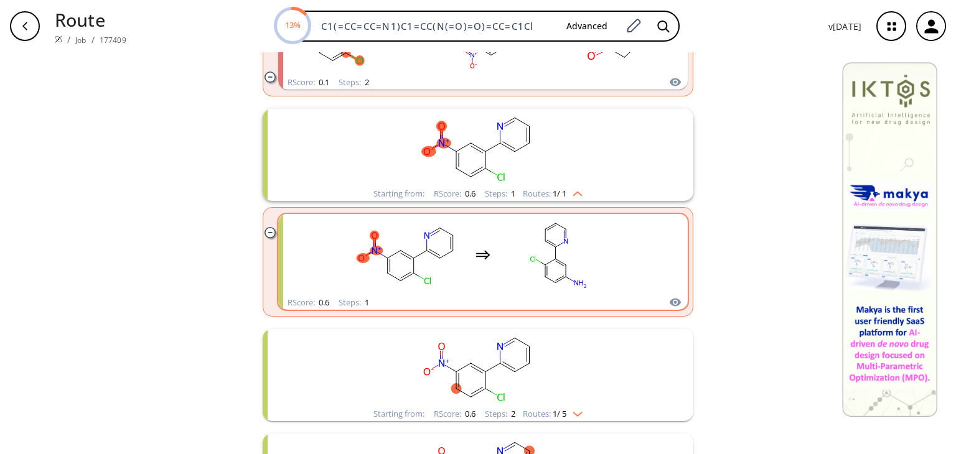
scroll to position [560, 0]
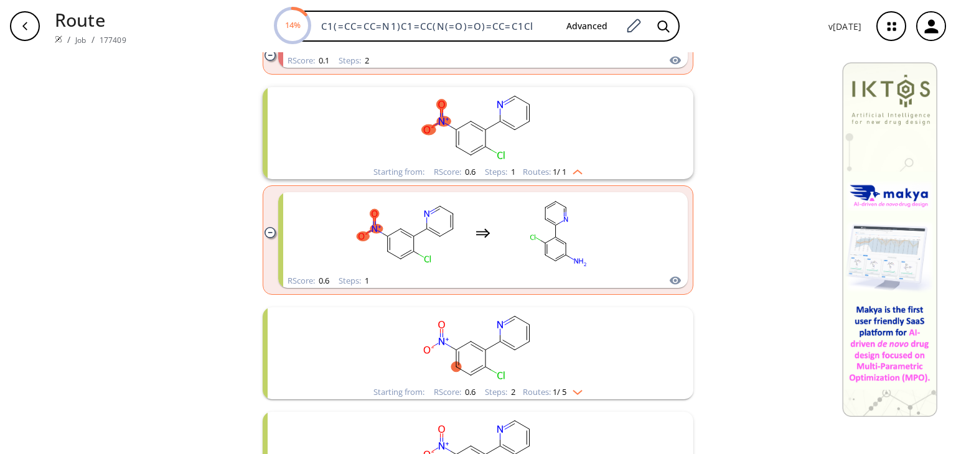
click at [578, 392] on img "clusters" at bounding box center [574, 390] width 16 height 10
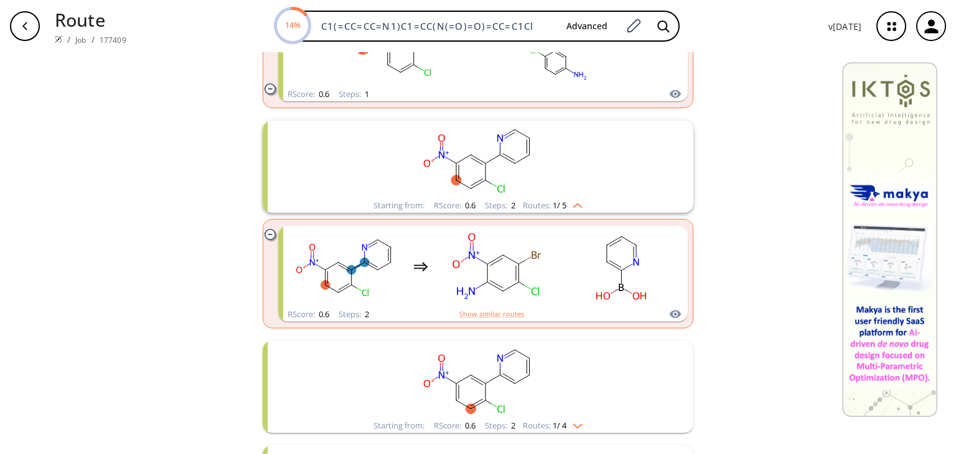
scroll to position [933, 0]
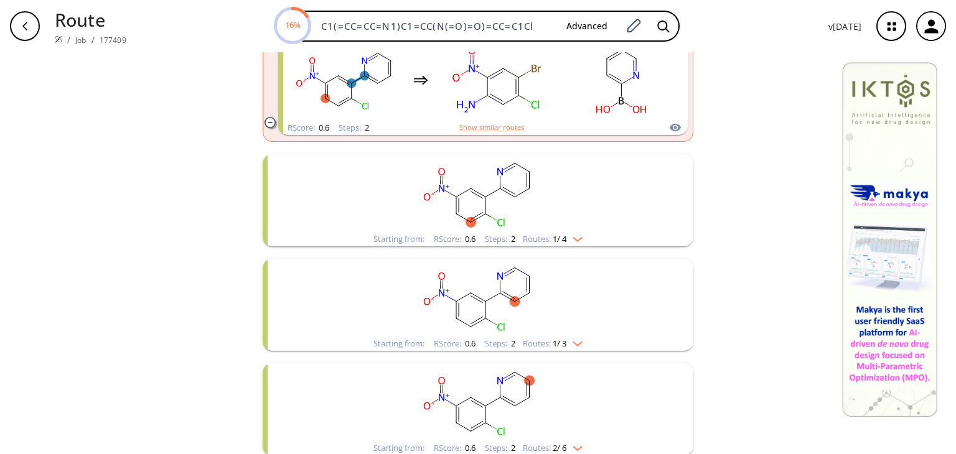
click at [572, 241] on img "clusters" at bounding box center [574, 237] width 16 height 10
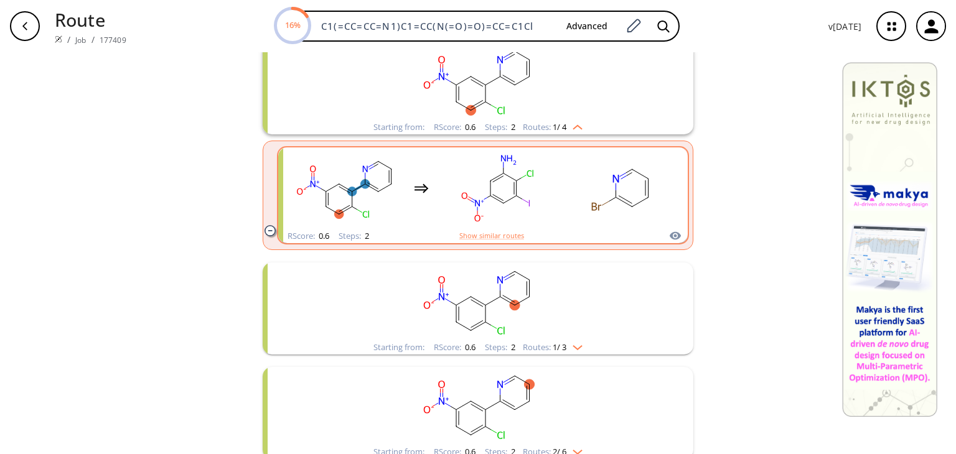
scroll to position [1120, 0]
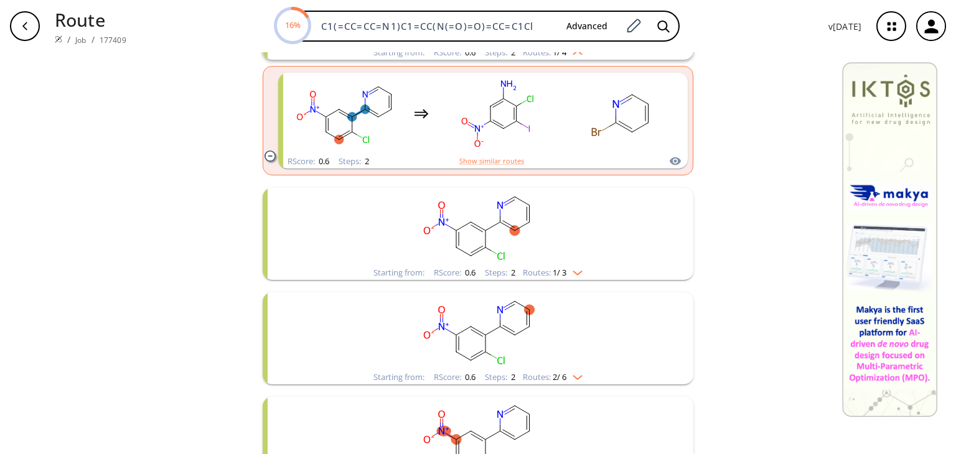
click at [581, 272] on img "clusters" at bounding box center [574, 271] width 16 height 10
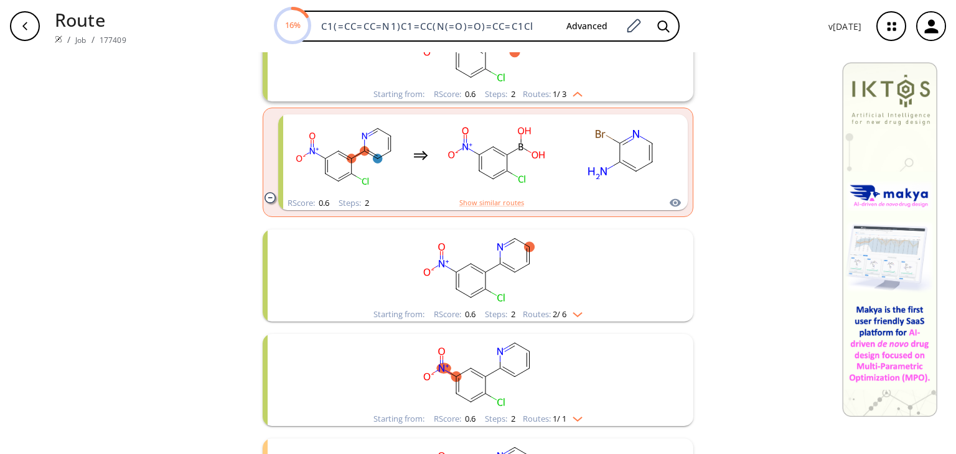
scroll to position [1307, 0]
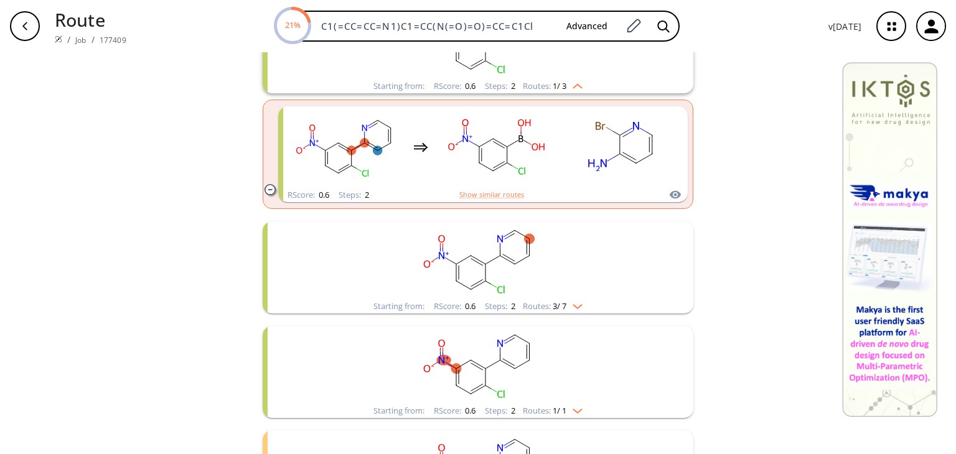
click at [570, 303] on img "clusters" at bounding box center [574, 304] width 16 height 10
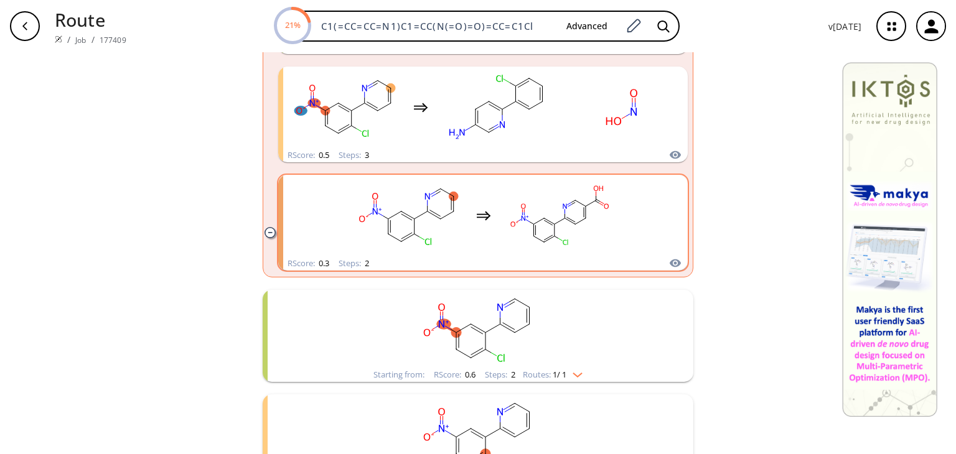
scroll to position [1680, 0]
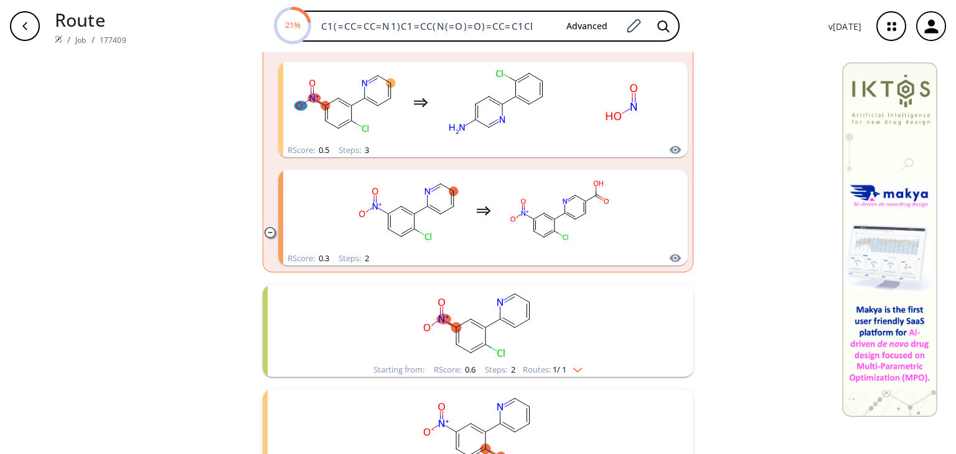
click at [580, 370] on img "clusters" at bounding box center [574, 368] width 16 height 10
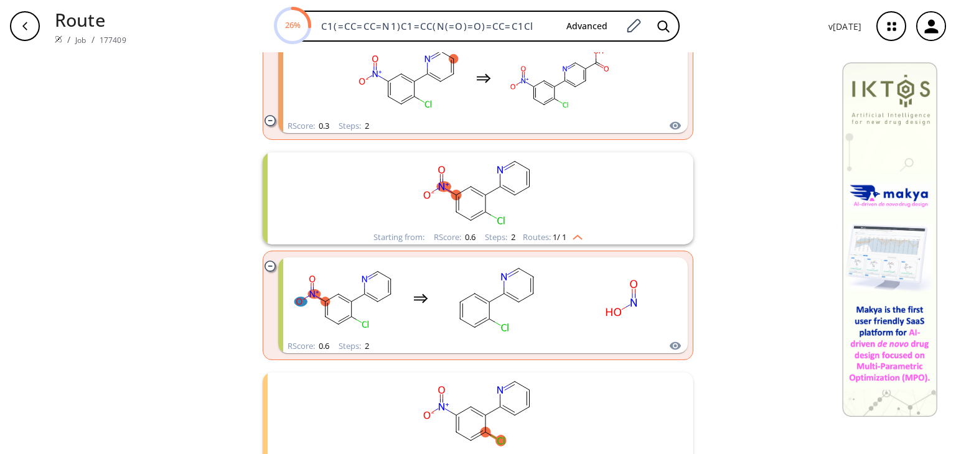
scroll to position [1929, 0]
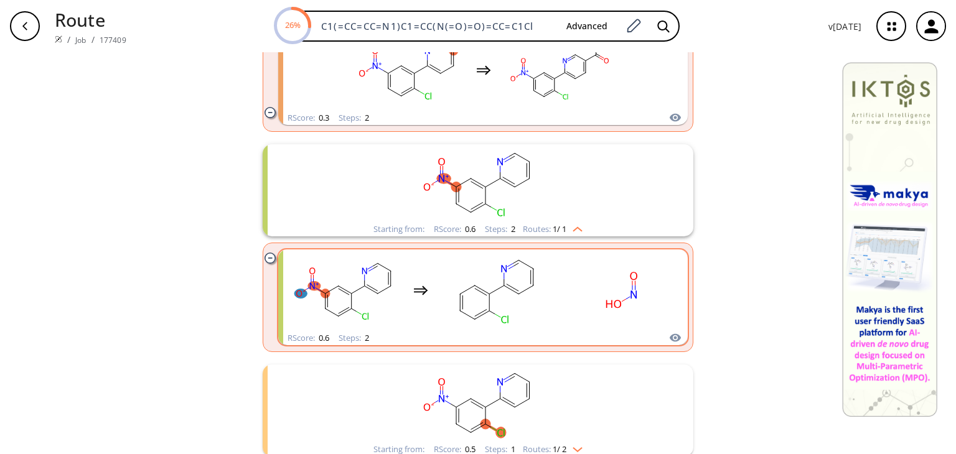
click at [565, 289] on rect "clusters" at bounding box center [621, 290] width 112 height 78
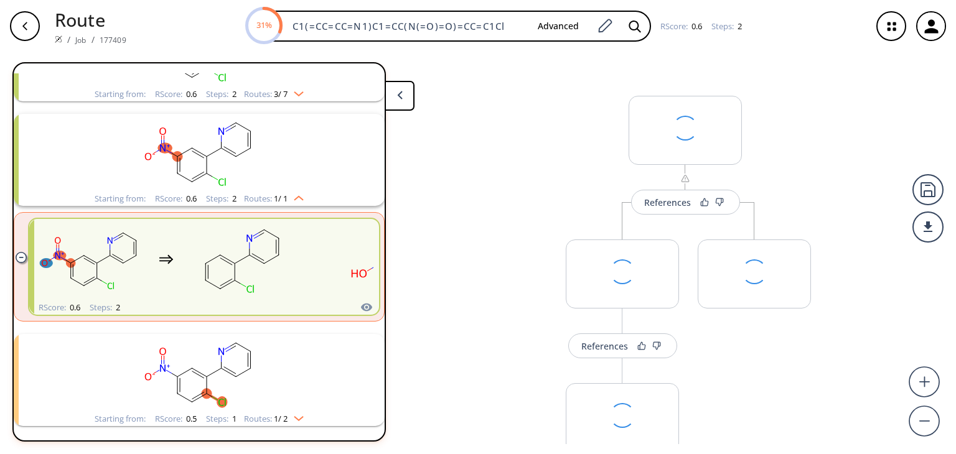
scroll to position [655, 0]
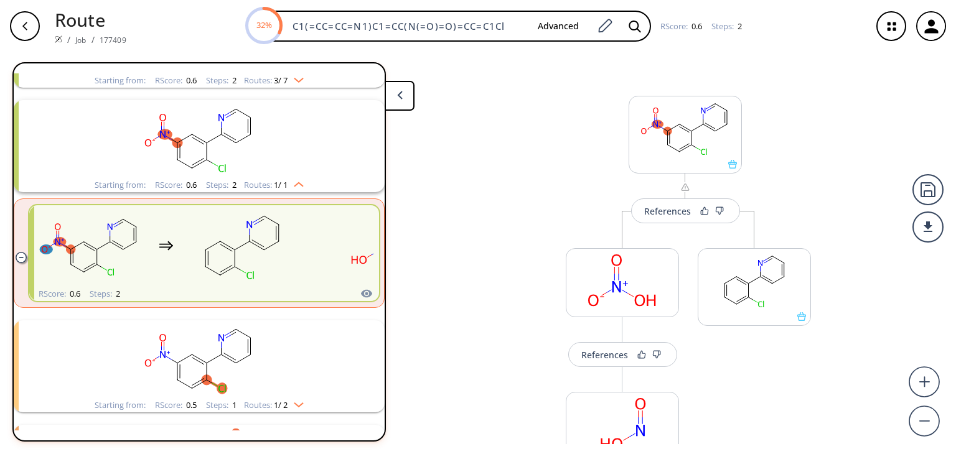
drag, startPoint x: 665, startPoint y: 215, endPoint x: 672, endPoint y: 215, distance: 7.5
click at [672, 215] on div "References More routes from here References More routes from here More routes f…" at bounding box center [478, 248] width 956 height 392
click at [670, 213] on div "References" at bounding box center [667, 211] width 47 height 8
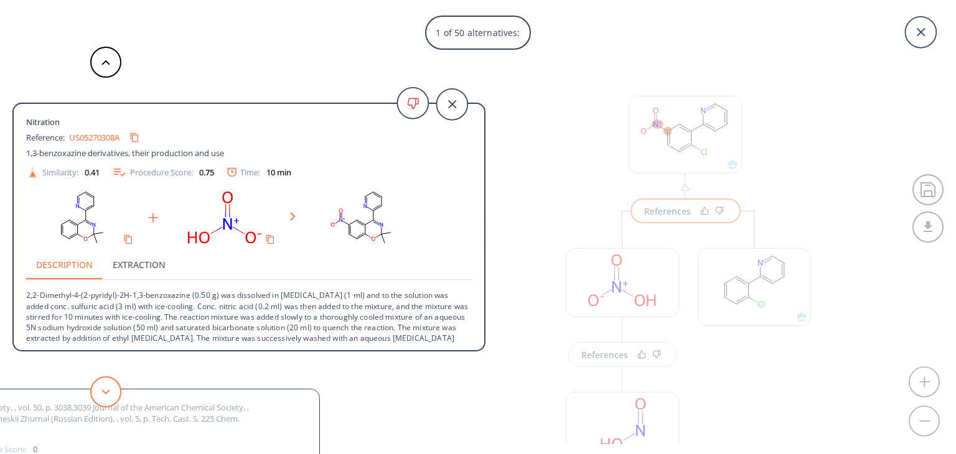
click at [114, 392] on button at bounding box center [105, 391] width 31 height 31
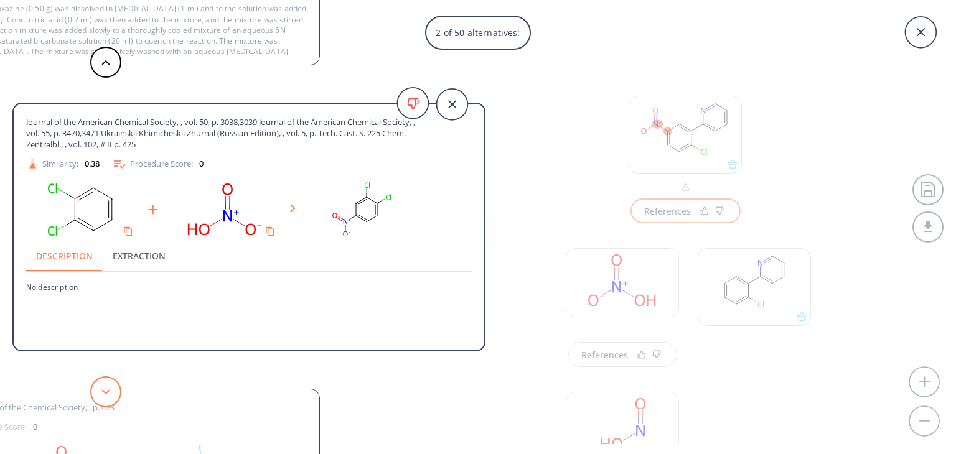
click at [114, 392] on button at bounding box center [105, 391] width 31 height 31
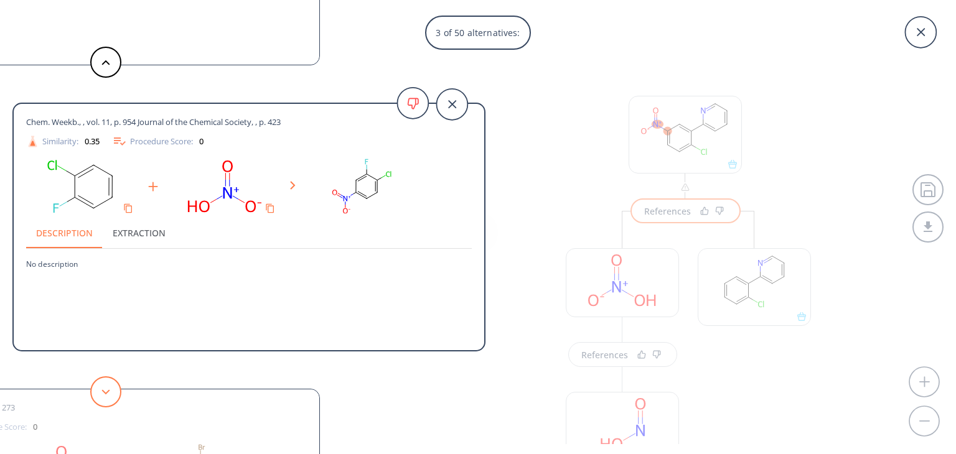
click at [114, 392] on button at bounding box center [105, 391] width 31 height 31
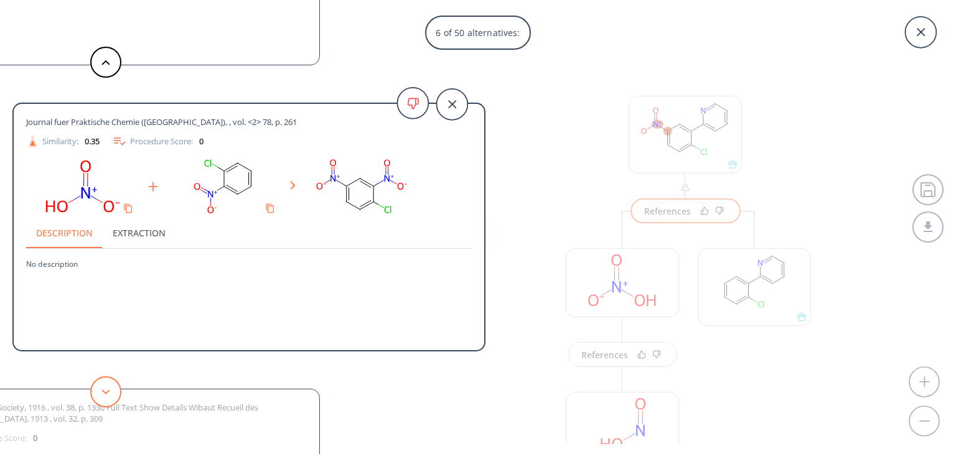
click at [114, 392] on button at bounding box center [105, 391] width 31 height 31
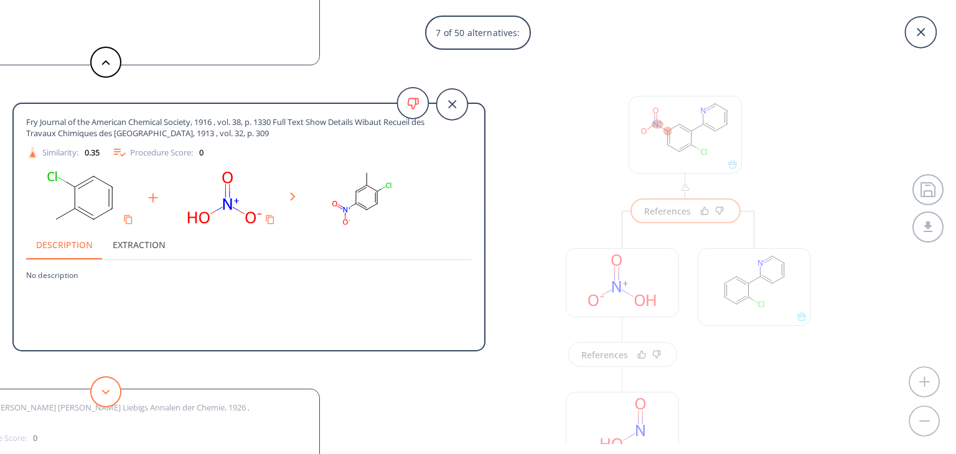
click at [114, 392] on button at bounding box center [105, 391] width 31 height 31
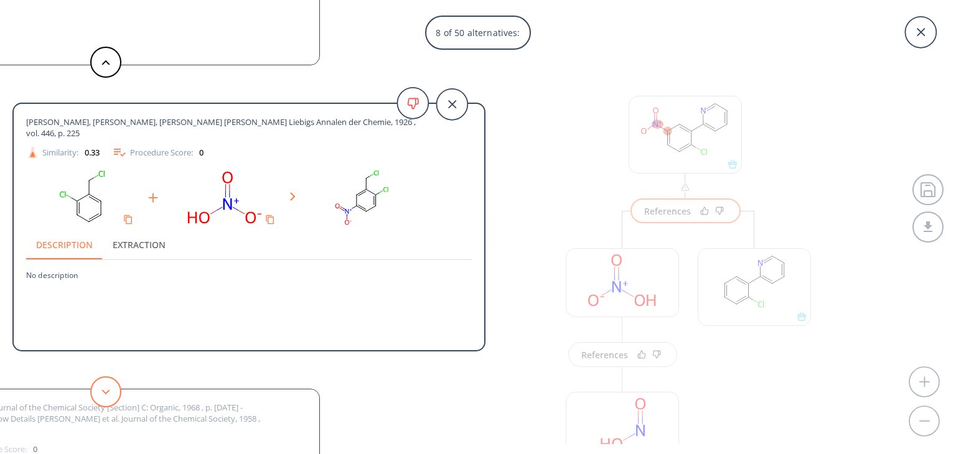
click at [114, 392] on button at bounding box center [105, 391] width 31 height 31
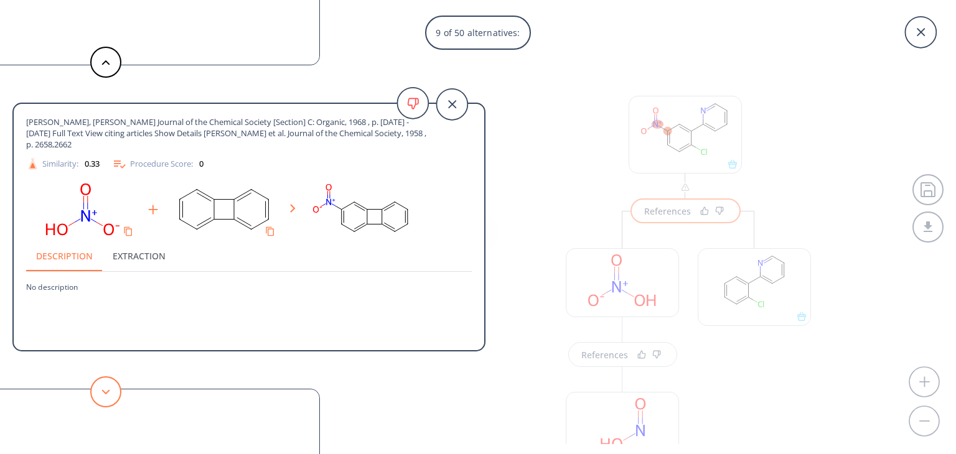
click at [114, 392] on button at bounding box center [105, 391] width 31 height 31
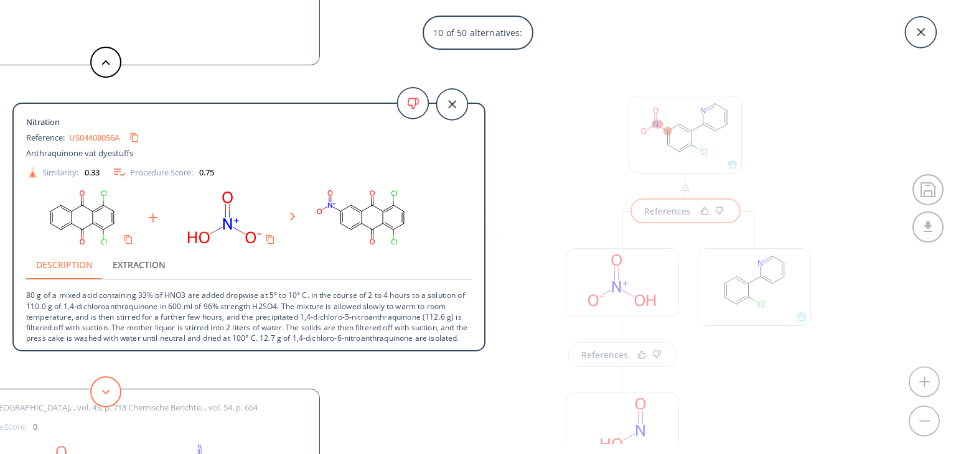
click at [114, 392] on button at bounding box center [105, 391] width 31 height 31
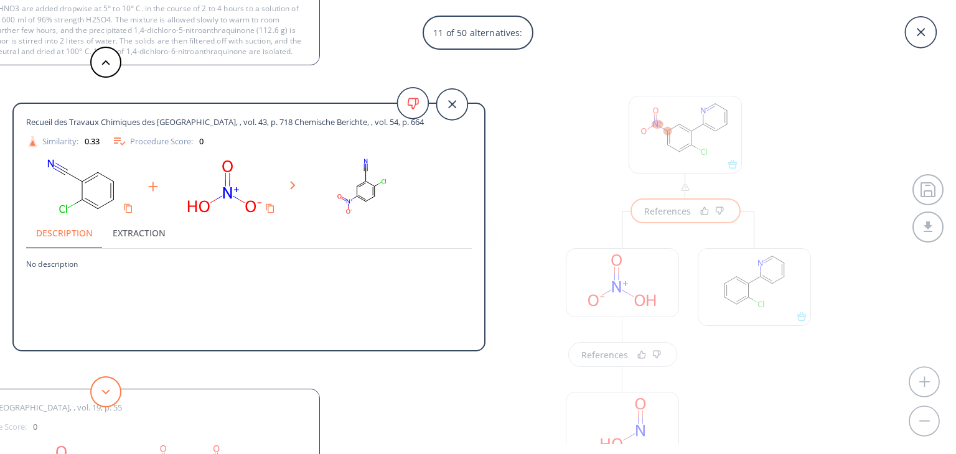
click at [114, 391] on button at bounding box center [105, 391] width 31 height 31
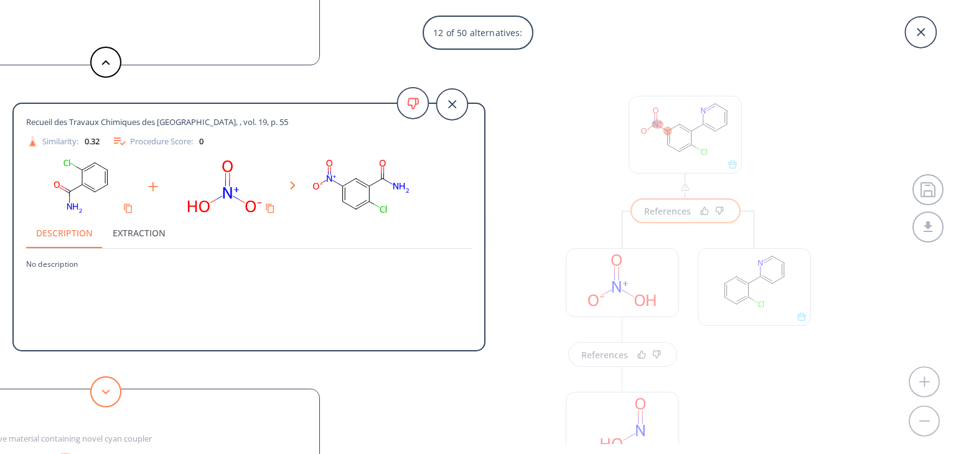
click at [114, 391] on button at bounding box center [105, 391] width 31 height 31
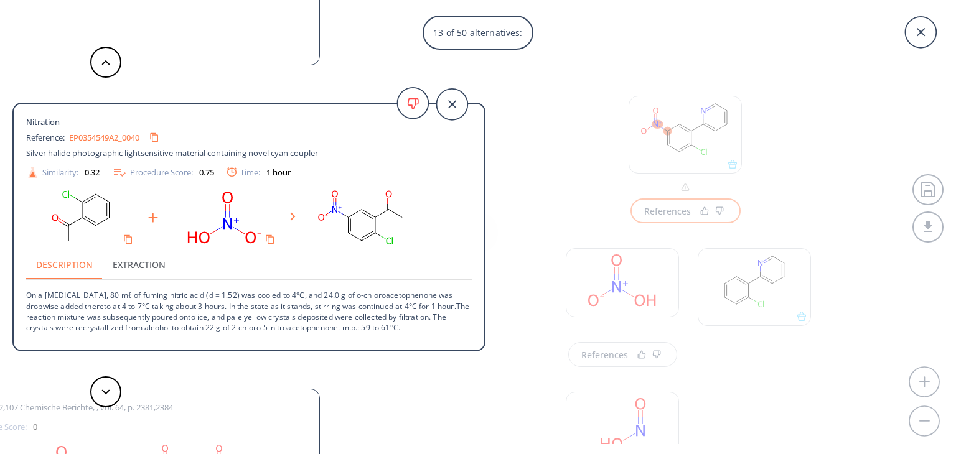
click at [745, 294] on div "13 of 50 alternatives: Nitration Reference: US05270308A 1,3-benzoxazine derivat…" at bounding box center [478, 227] width 956 height 454
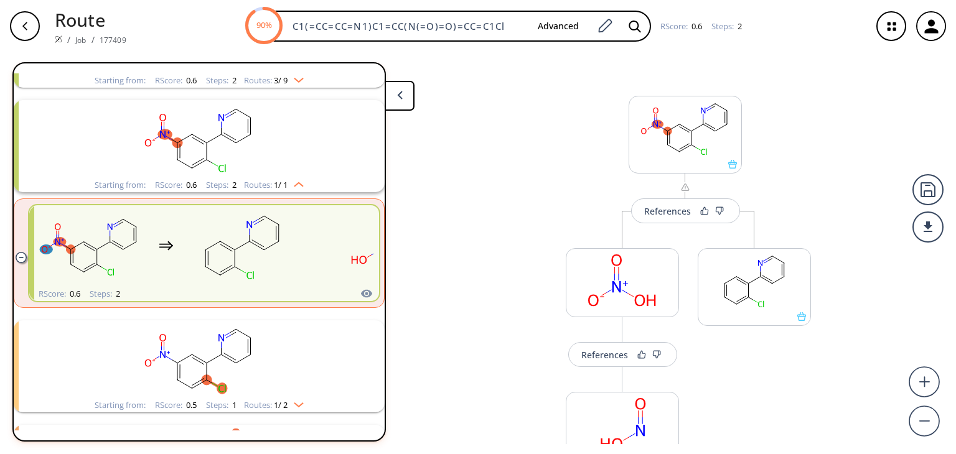
click at [745, 294] on ellipse at bounding box center [748, 297] width 8 height 8
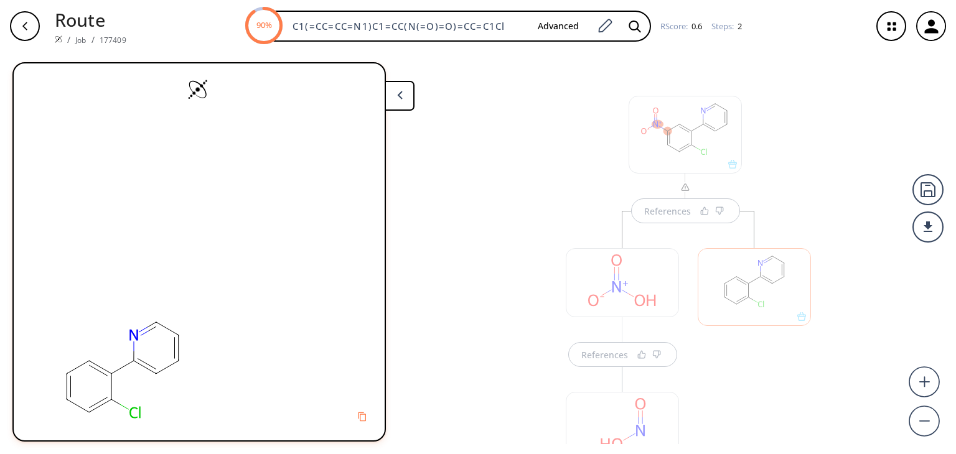
scroll to position [100, 0]
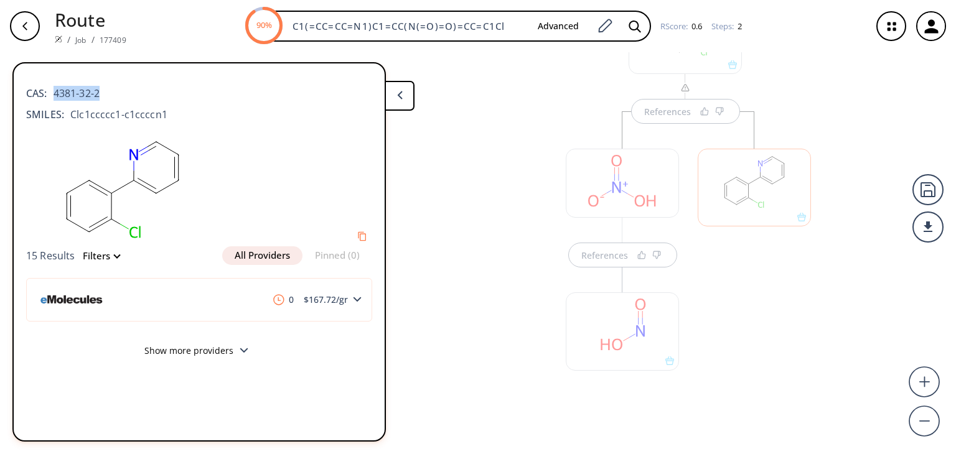
drag, startPoint x: 111, startPoint y: 95, endPoint x: 77, endPoint y: 105, distance: 36.2
click at [57, 96] on div "CAS: 4381-32-2" at bounding box center [199, 86] width 346 height 27
click at [160, 101] on div "CAS: 4381-32-2 SMILES: Clc1ccccc1-c1ccccn1" at bounding box center [199, 100] width 346 height 55
drag, startPoint x: 55, startPoint y: 93, endPoint x: 136, endPoint y: 106, distance: 81.4
click at [114, 94] on div "CAS: 4381-32-2" at bounding box center [199, 86] width 346 height 27
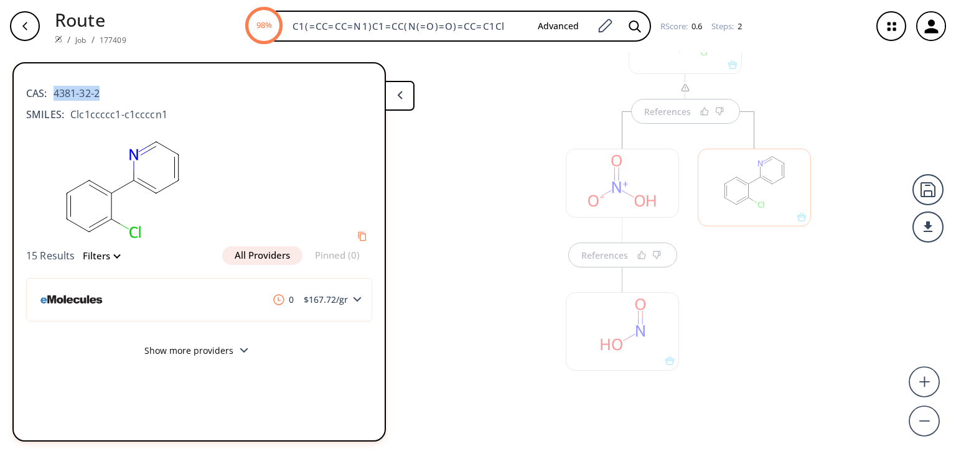
copy span "4381-32-2"
